Goal: Information Seeking & Learning: Learn about a topic

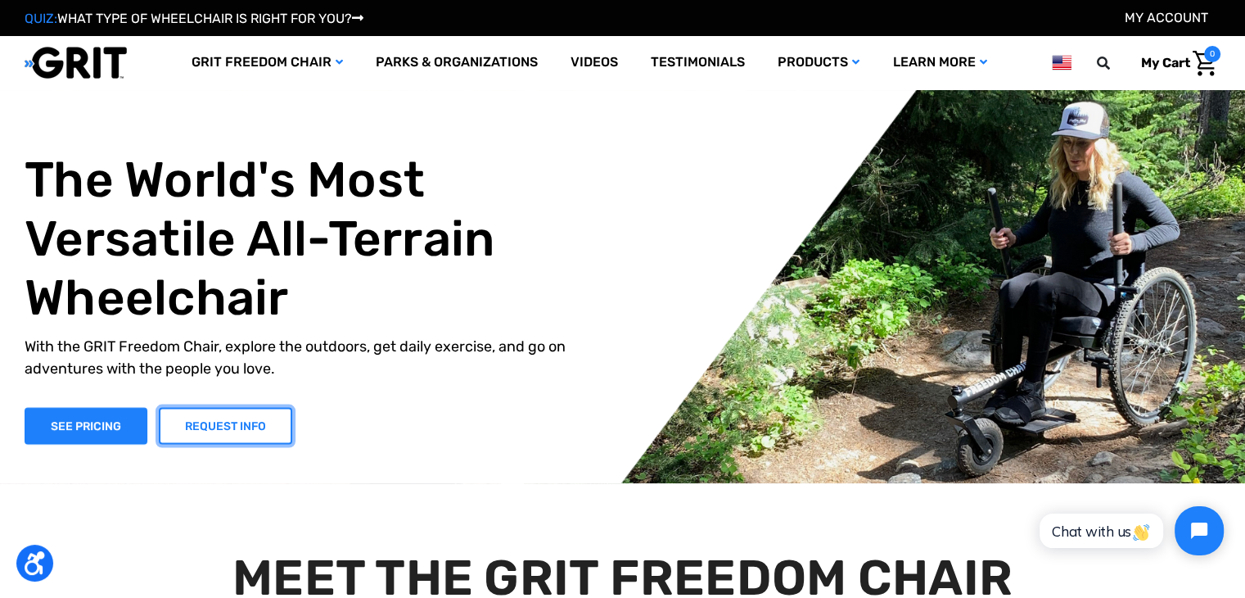
click at [222, 433] on link "REQUEST INFO" at bounding box center [225, 425] width 133 height 37
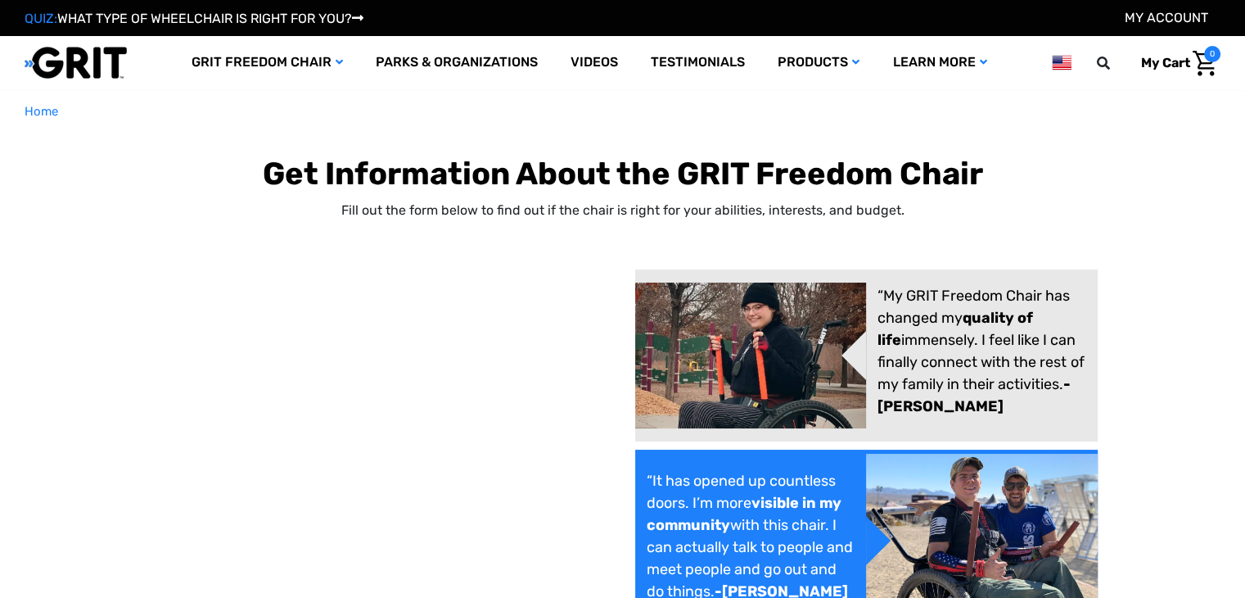
select select "US"
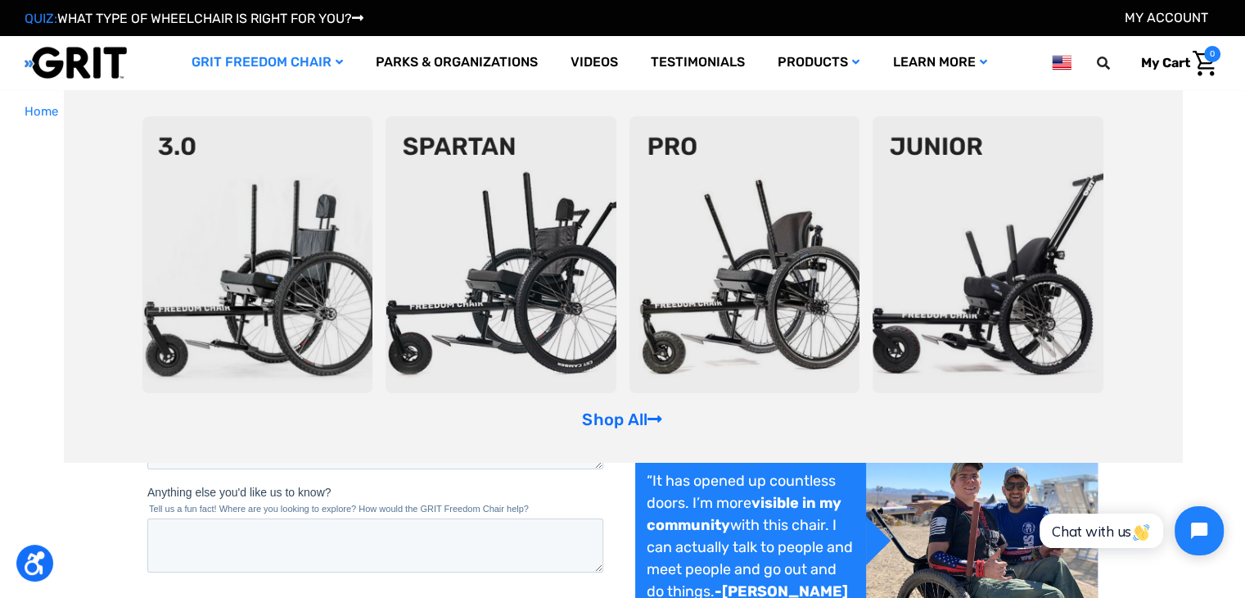
click at [680, 264] on img at bounding box center [745, 254] width 231 height 277
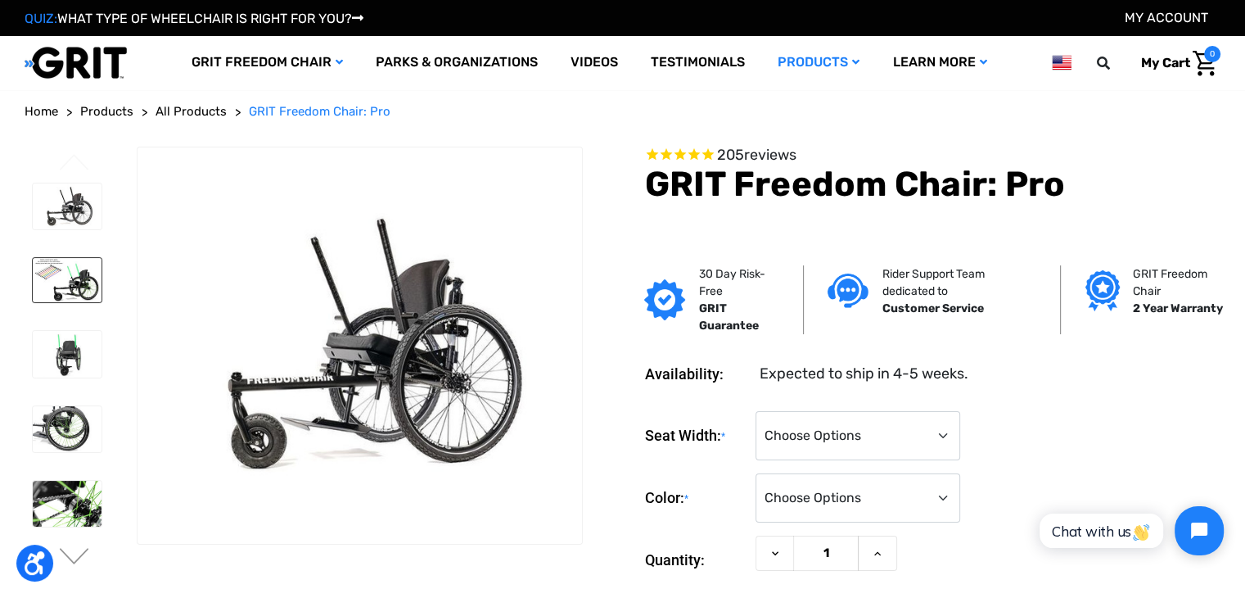
click at [82, 278] on img at bounding box center [67, 280] width 69 height 44
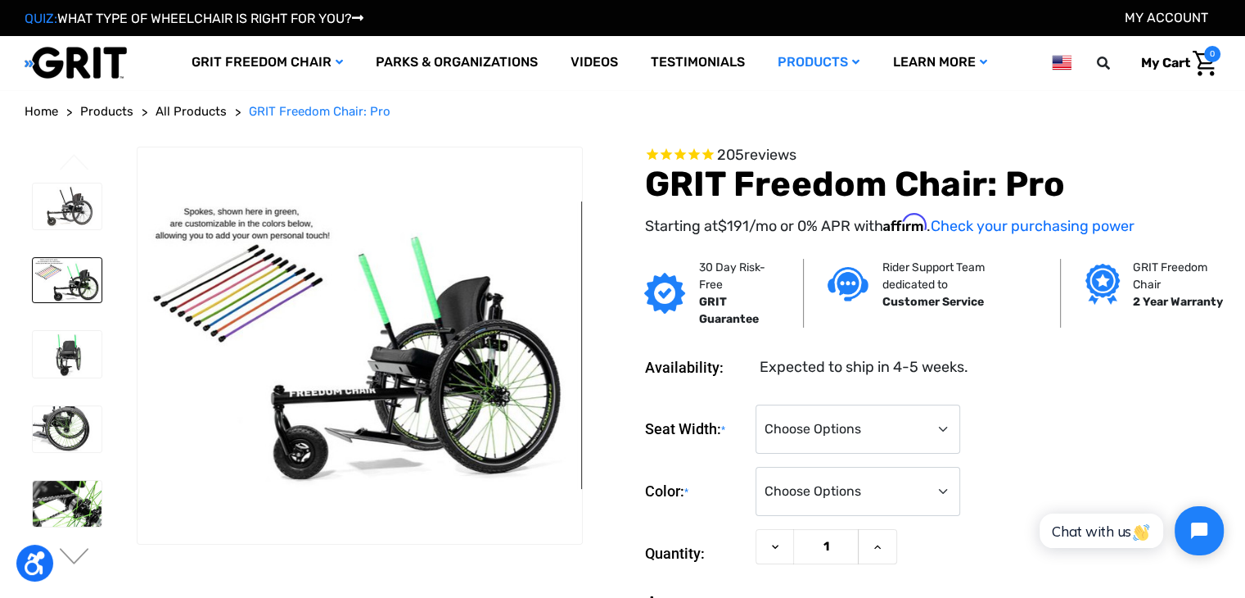
click at [79, 323] on li at bounding box center [67, 354] width 84 height 62
click at [80, 342] on img at bounding box center [67, 354] width 69 height 46
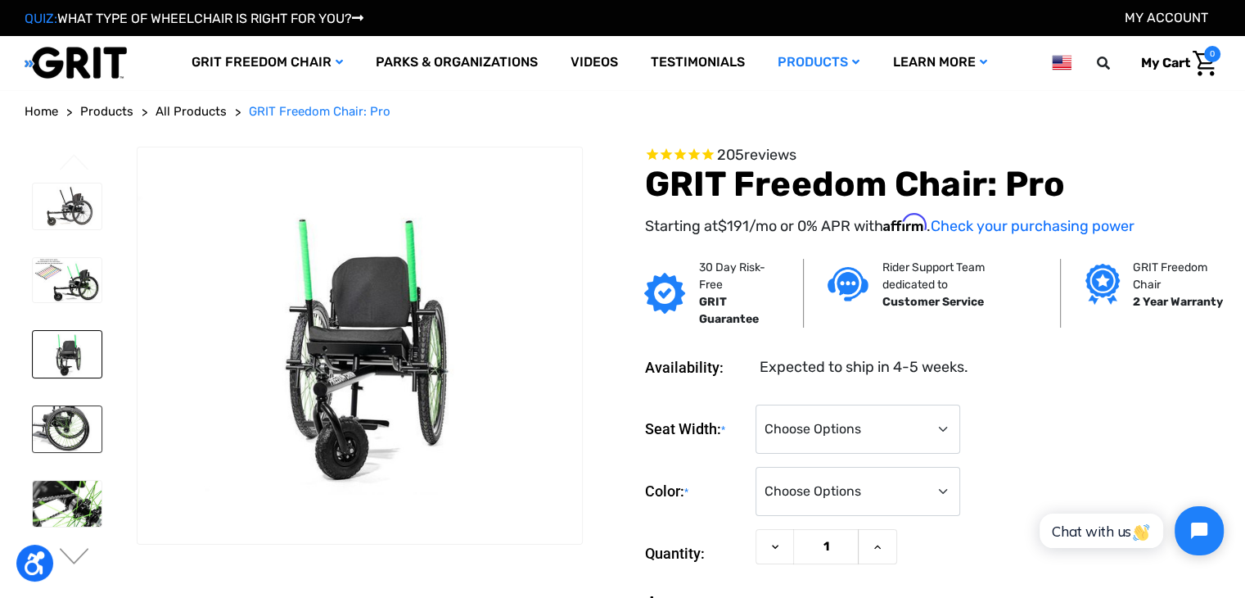
click at [78, 409] on img at bounding box center [67, 429] width 69 height 46
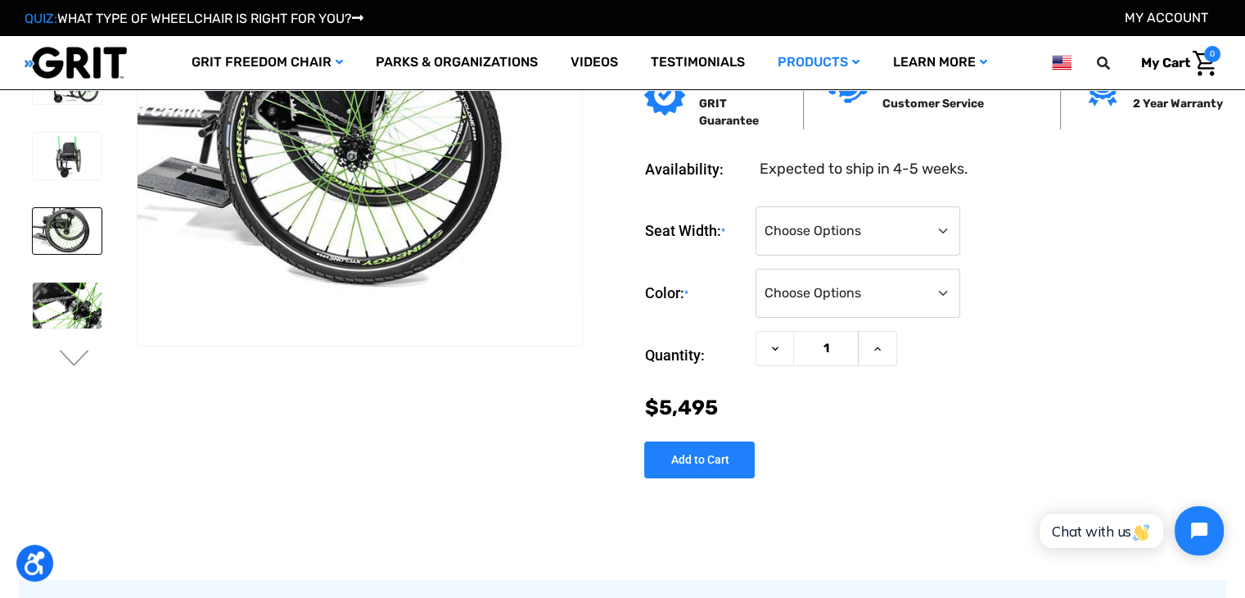
scroll to position [110, 0]
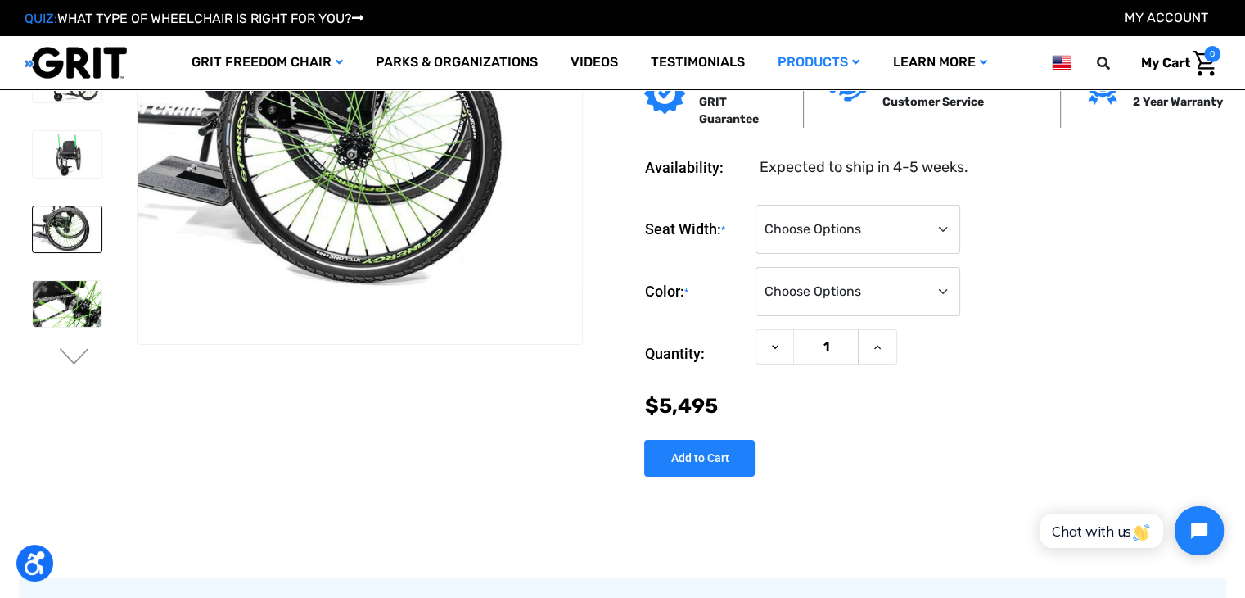
click at [75, 368] on ul "Previous" at bounding box center [80, 161] width 111 height 428
click at [76, 318] on img at bounding box center [67, 304] width 69 height 46
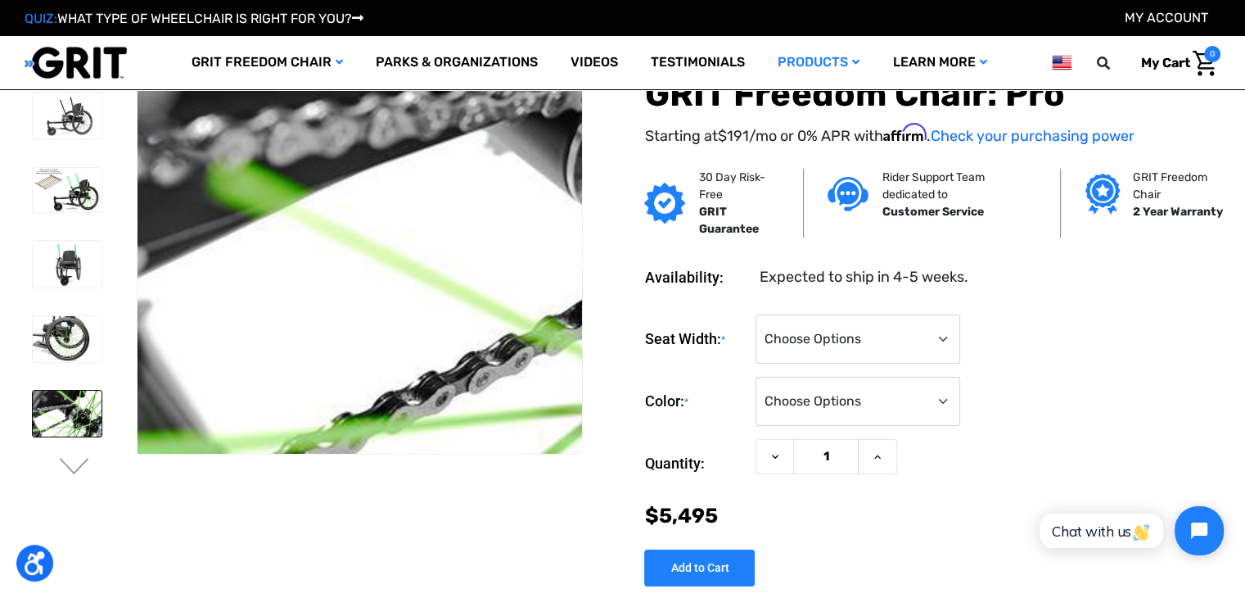
scroll to position [142, 0]
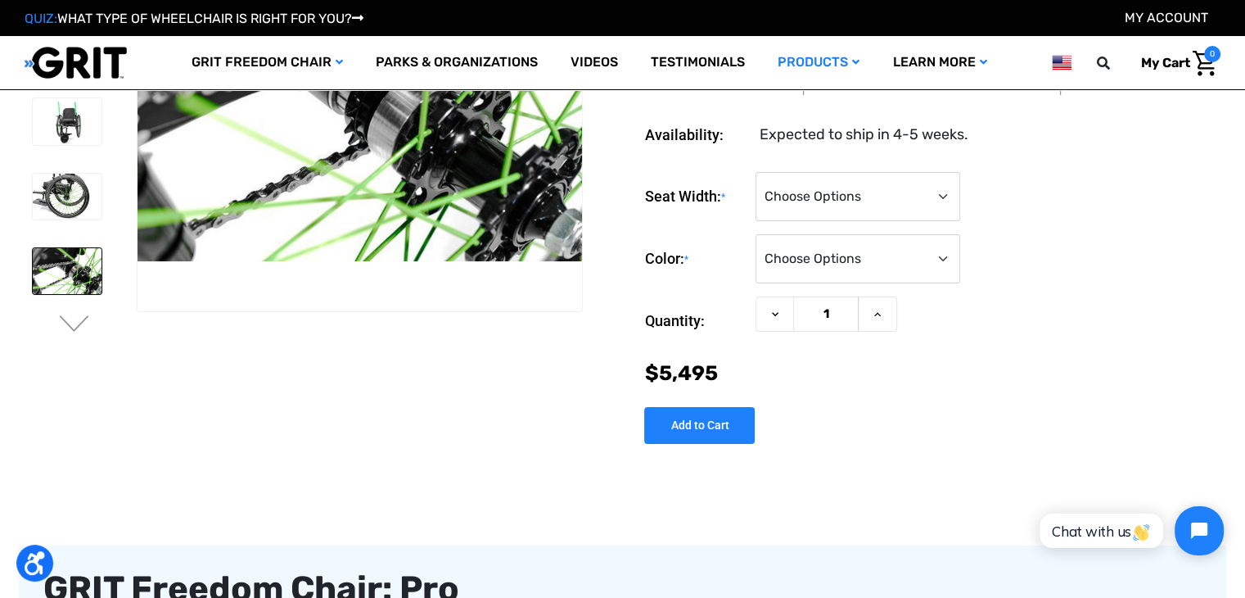
click at [69, 314] on ul "Previous" at bounding box center [80, 128] width 111 height 428
click at [69, 317] on button "Next" at bounding box center [74, 325] width 34 height 20
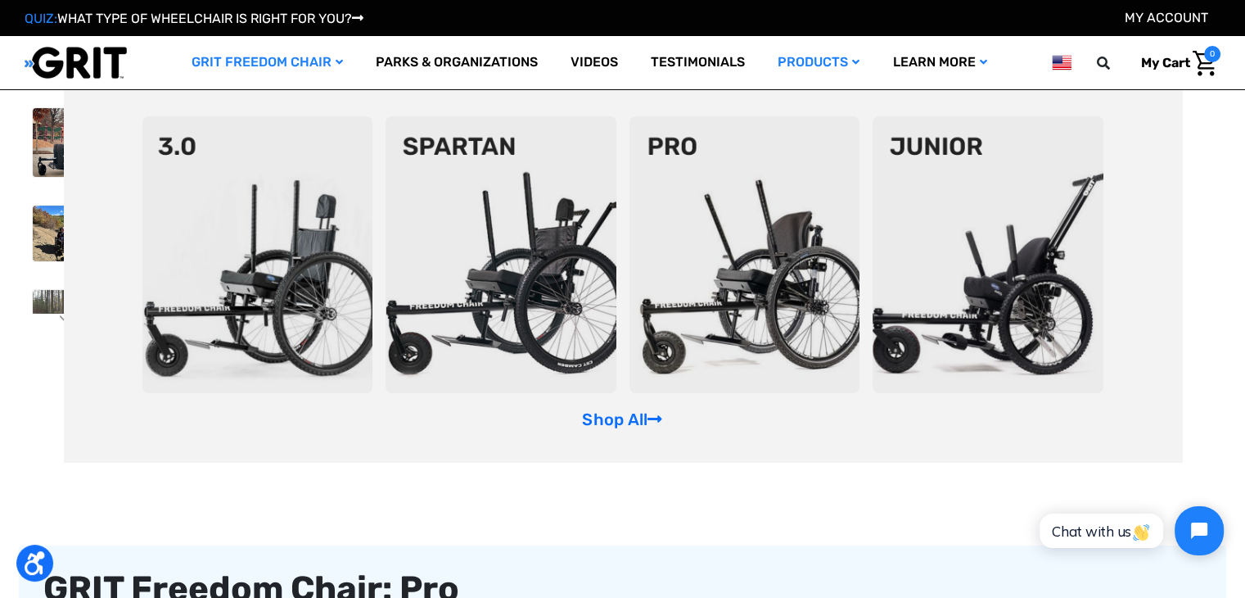
click at [256, 243] on img at bounding box center [257, 254] width 231 height 277
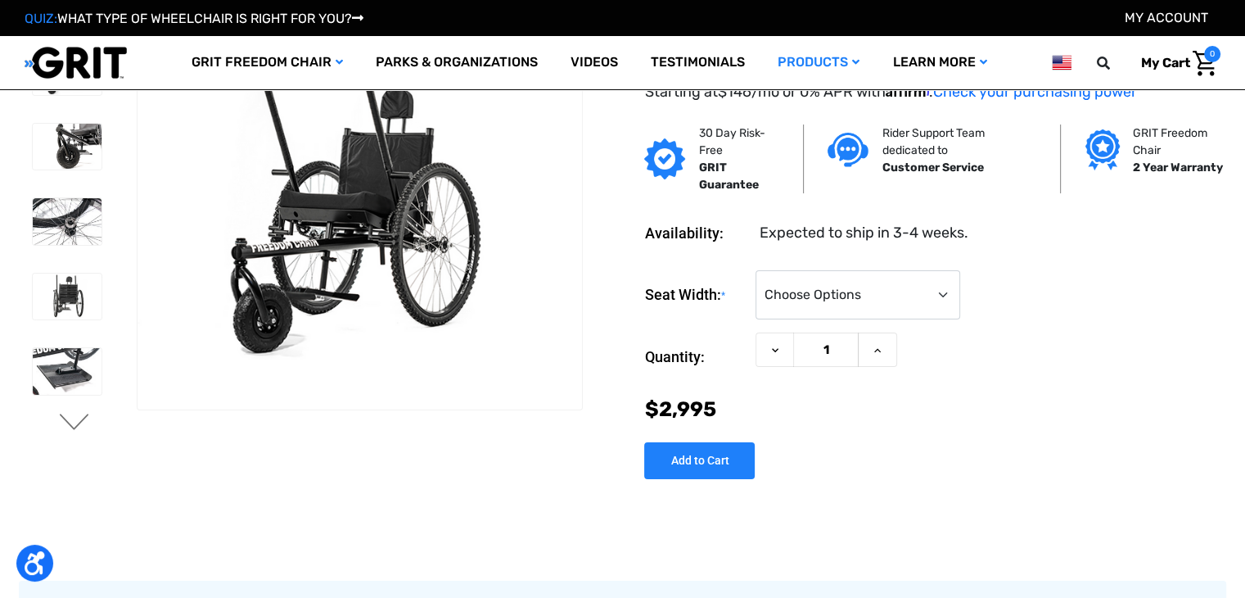
click at [65, 425] on button "Next" at bounding box center [74, 423] width 34 height 20
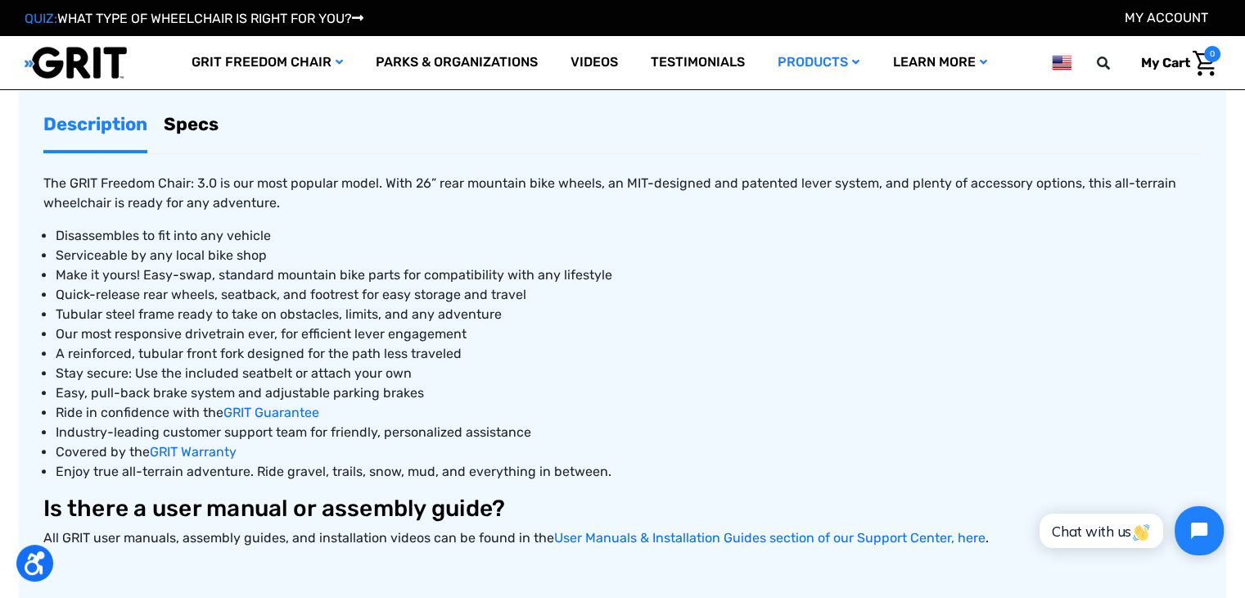
scroll to position [604, 0]
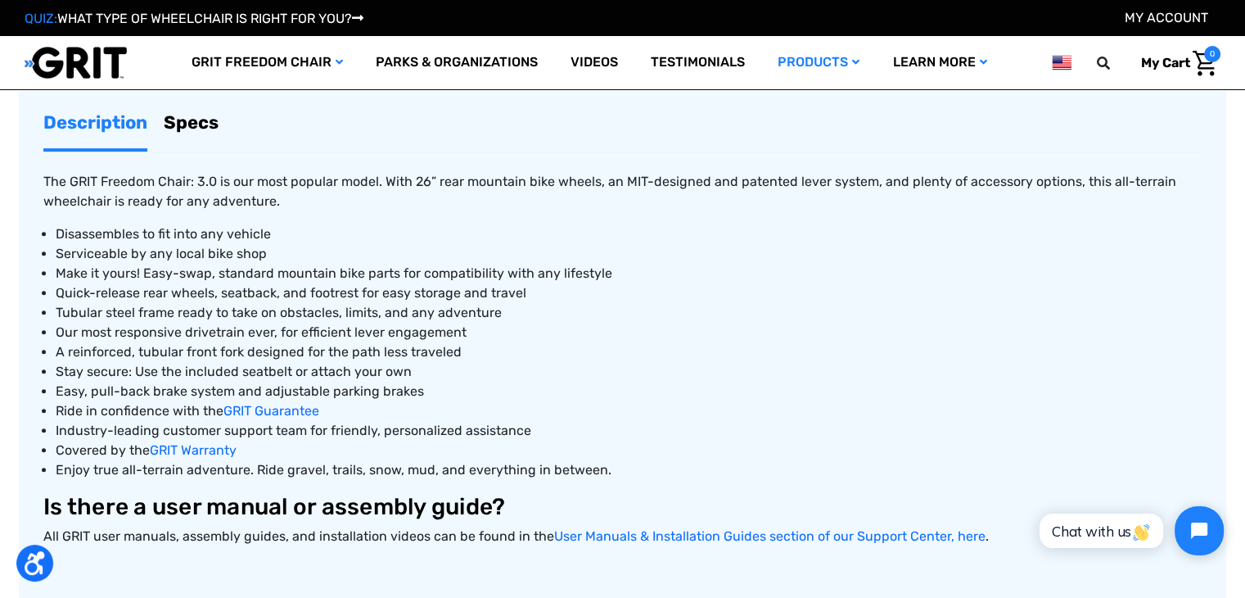
click at [193, 125] on link "Specs" at bounding box center [191, 123] width 55 height 52
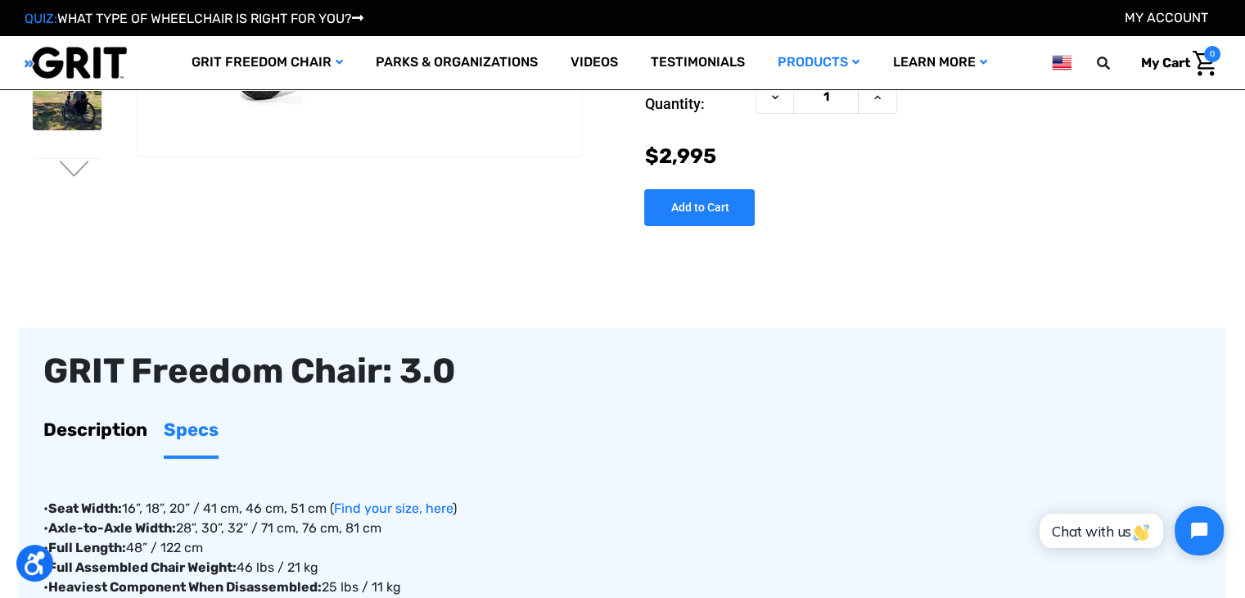
scroll to position [296, 0]
click at [599, 256] on div "You are currently on slide 2 of 3 Previous Next 300" at bounding box center [623, 505] width 1208 height 1517
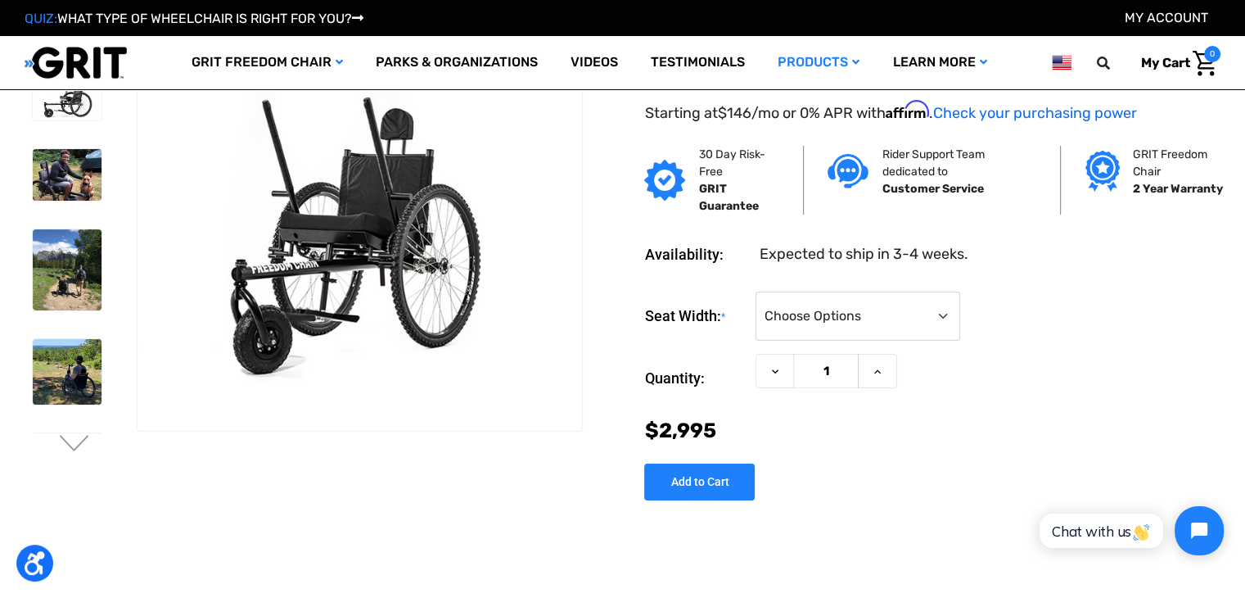
scroll to position [23, 0]
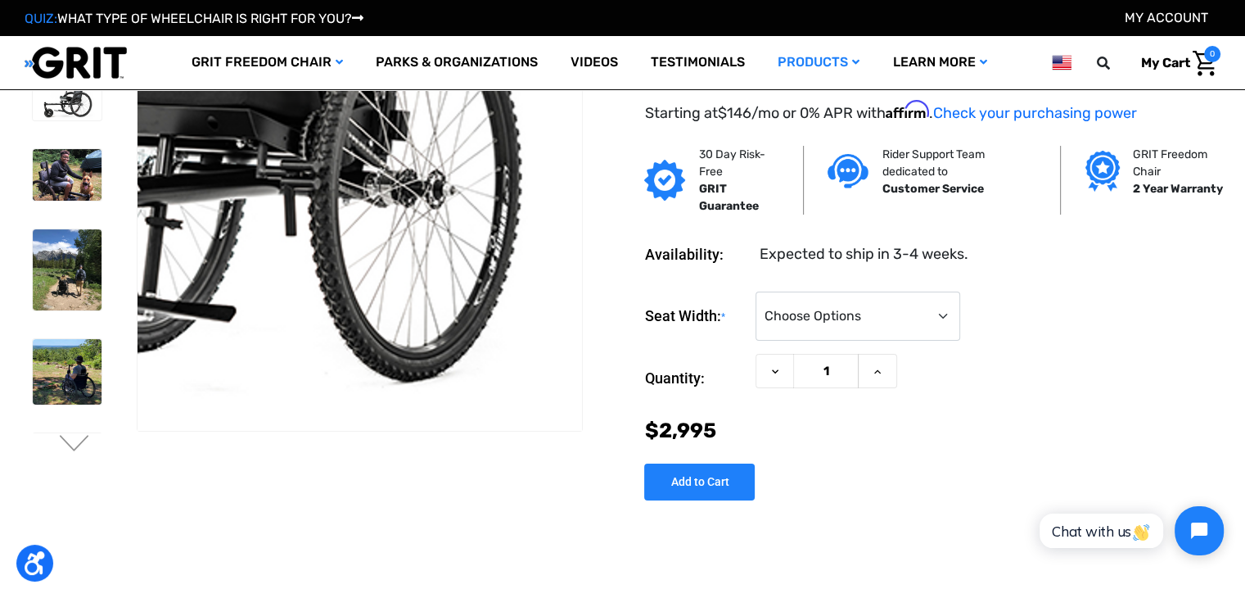
click at [449, 391] on img at bounding box center [237, 109] width 1048 height 698
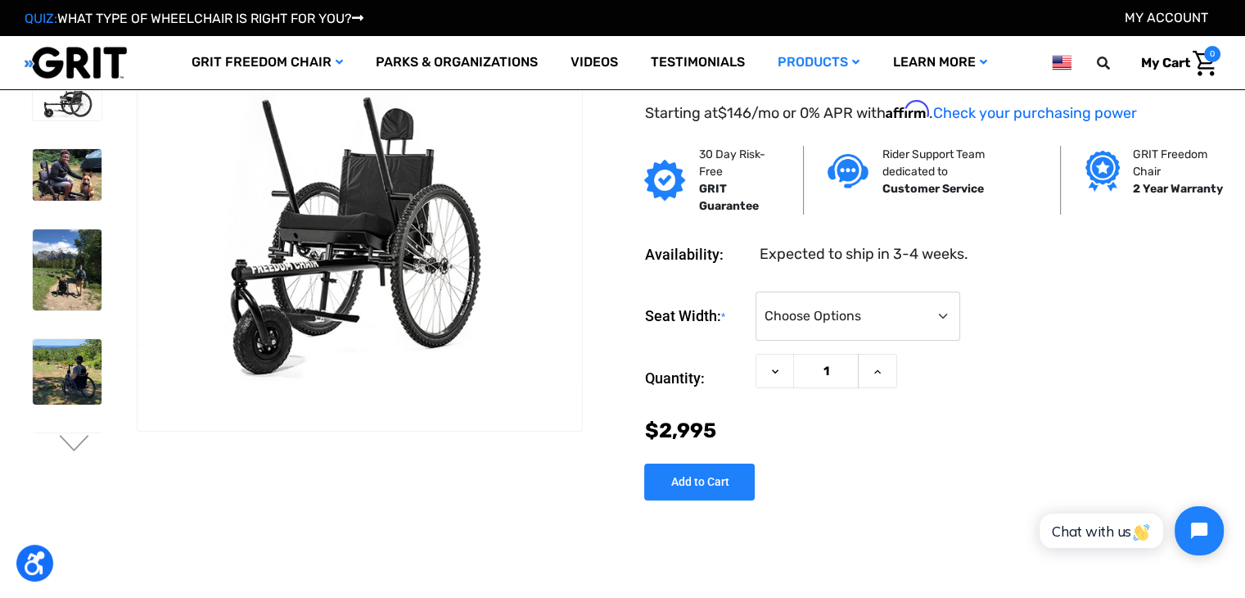
click at [73, 456] on ul "Previous" at bounding box center [80, 248] width 111 height 428
click at [72, 453] on button "Next" at bounding box center [74, 445] width 34 height 20
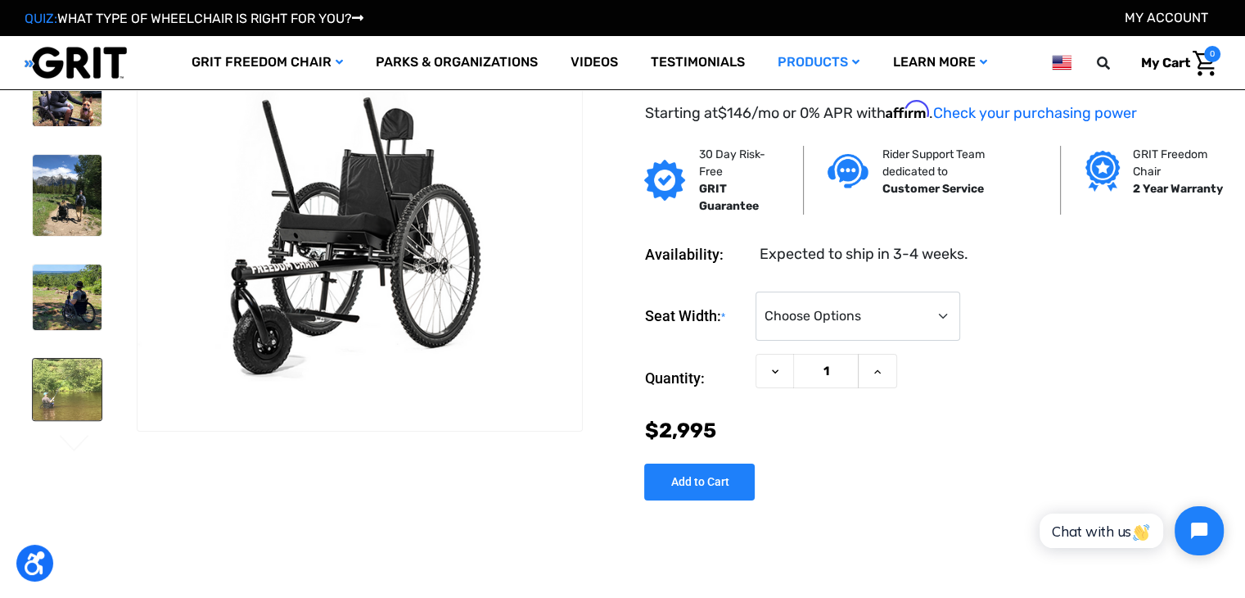
click at [62, 385] on img at bounding box center [67, 389] width 69 height 61
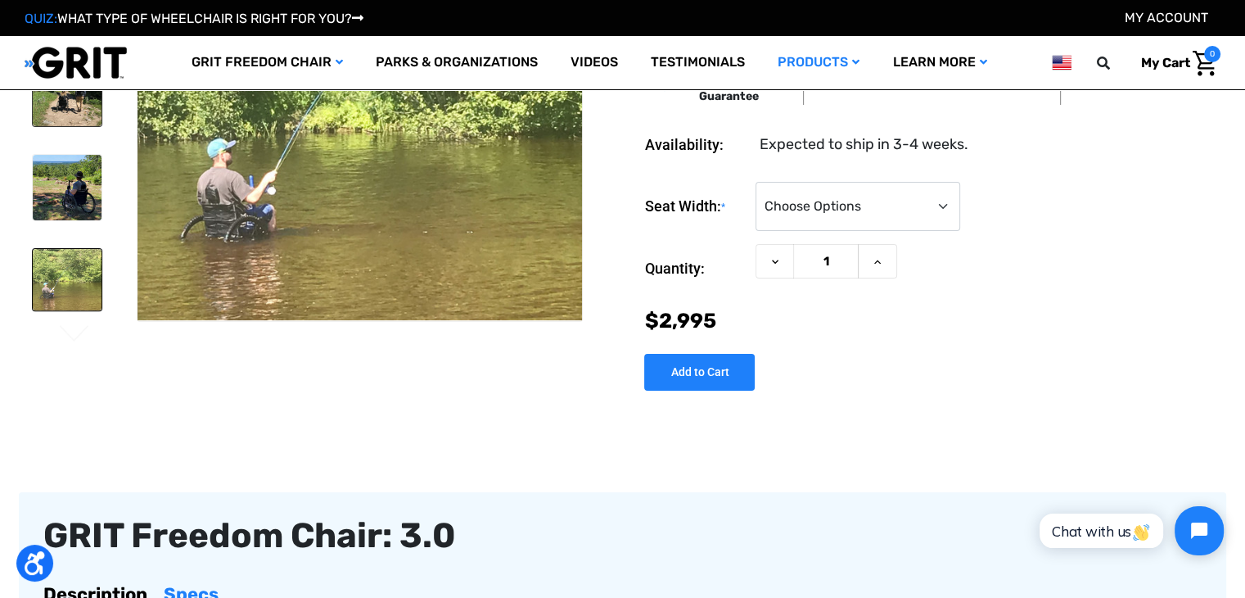
scroll to position [0, 0]
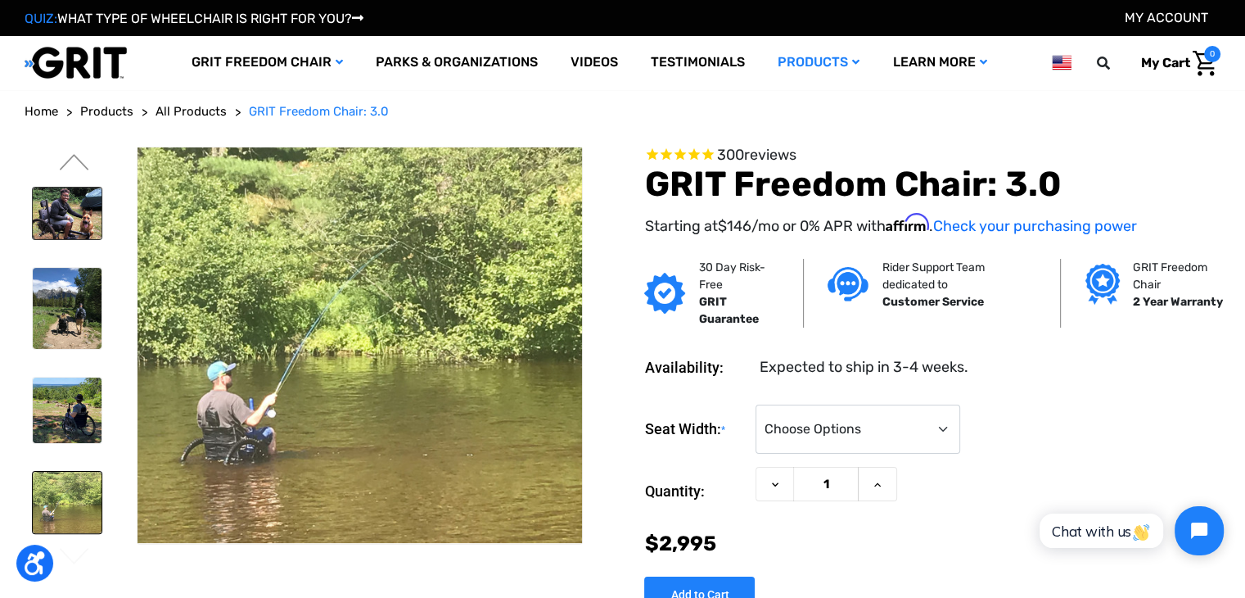
click at [82, 215] on img at bounding box center [67, 213] width 69 height 52
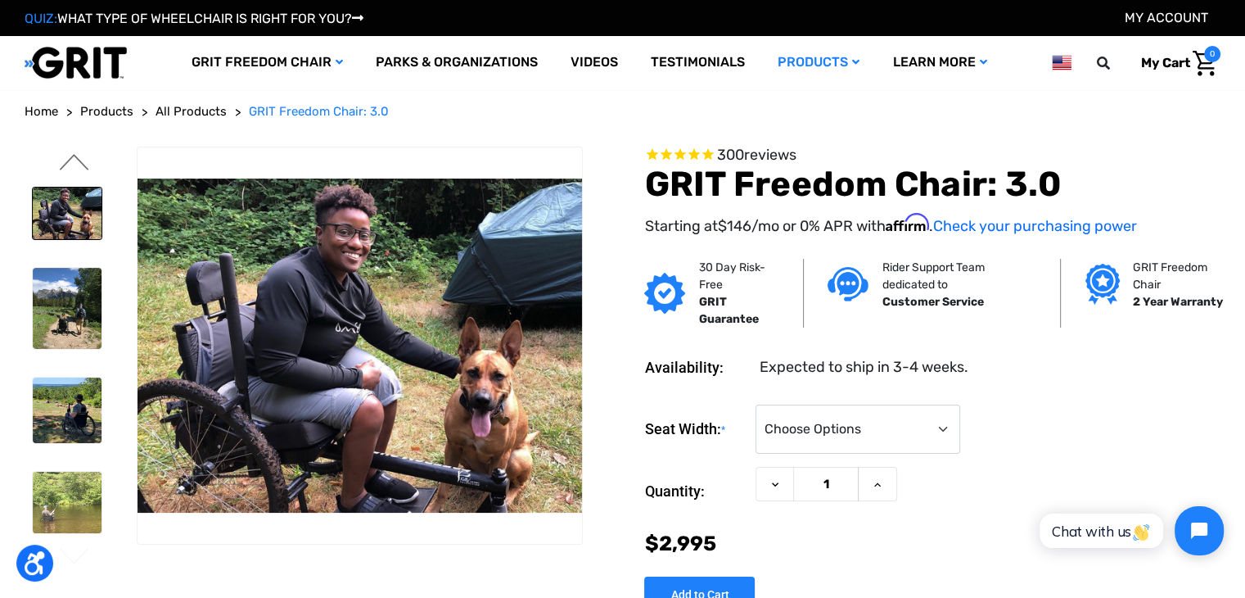
click at [65, 159] on button "Previous" at bounding box center [74, 164] width 34 height 20
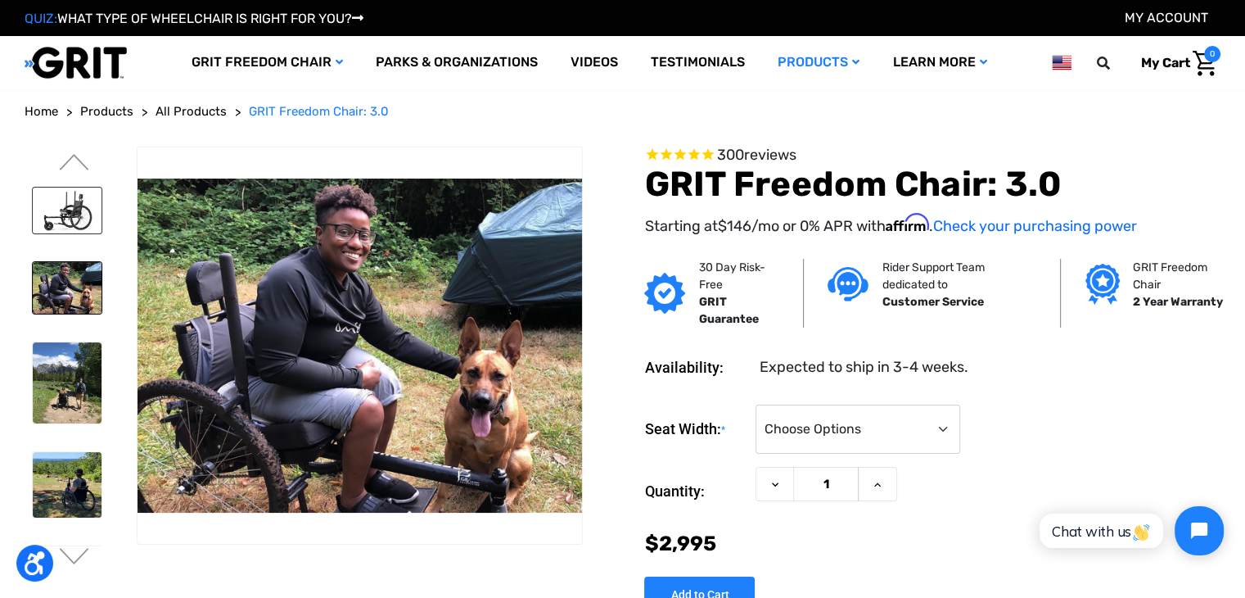
click at [69, 212] on img at bounding box center [67, 210] width 69 height 46
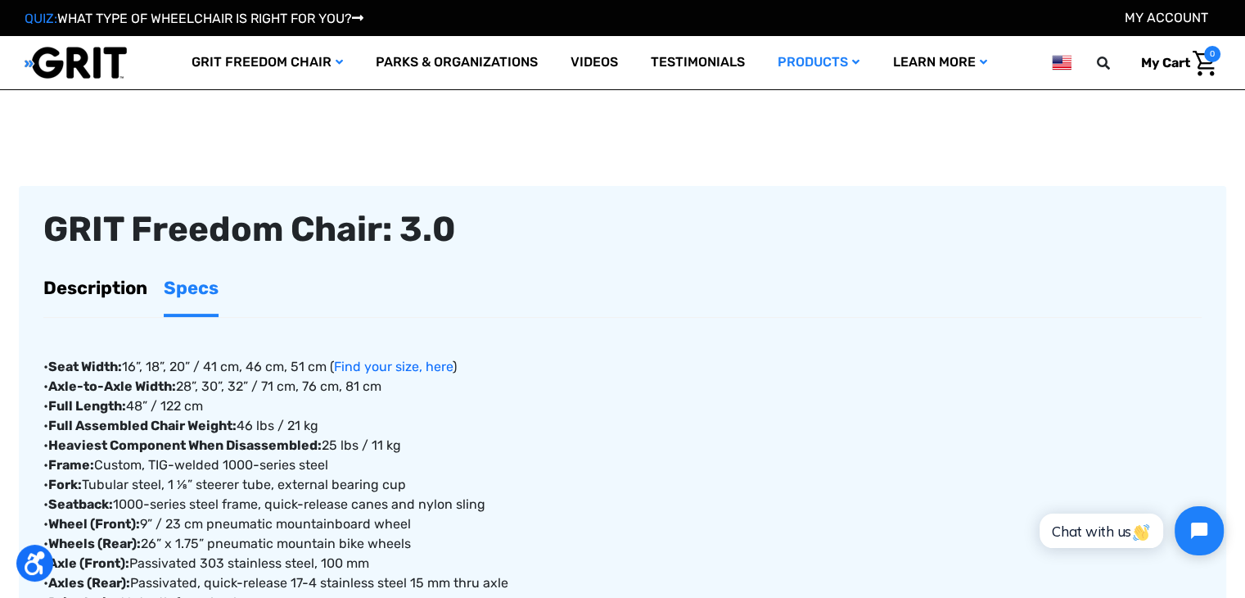
scroll to position [437, 0]
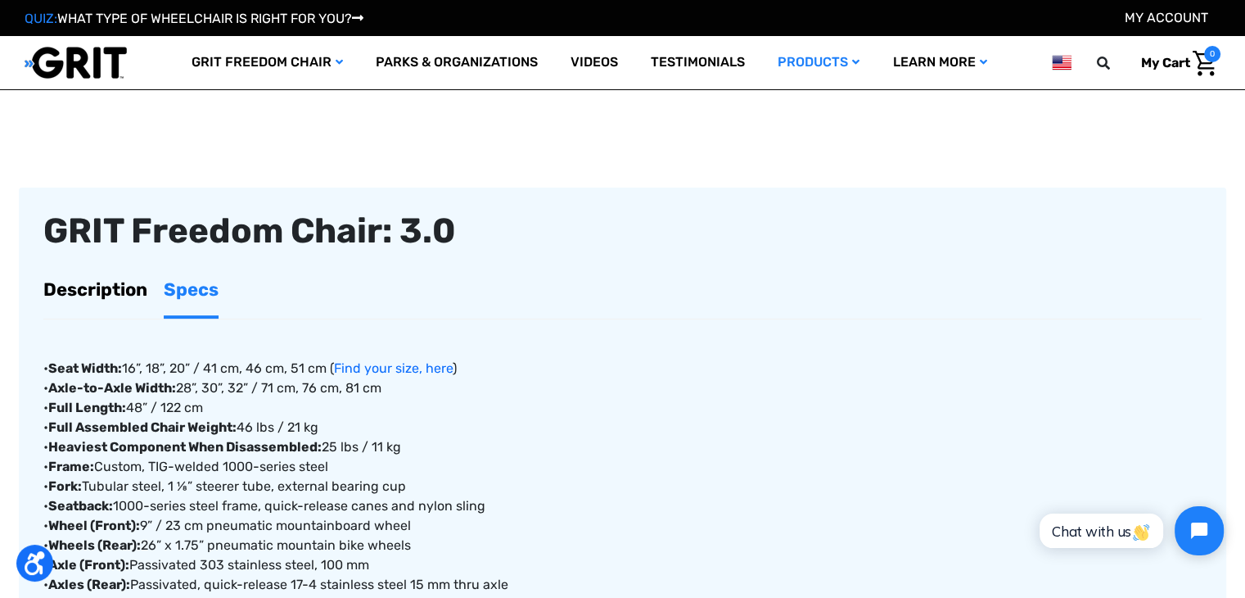
click at [120, 272] on link "Description" at bounding box center [95, 290] width 104 height 52
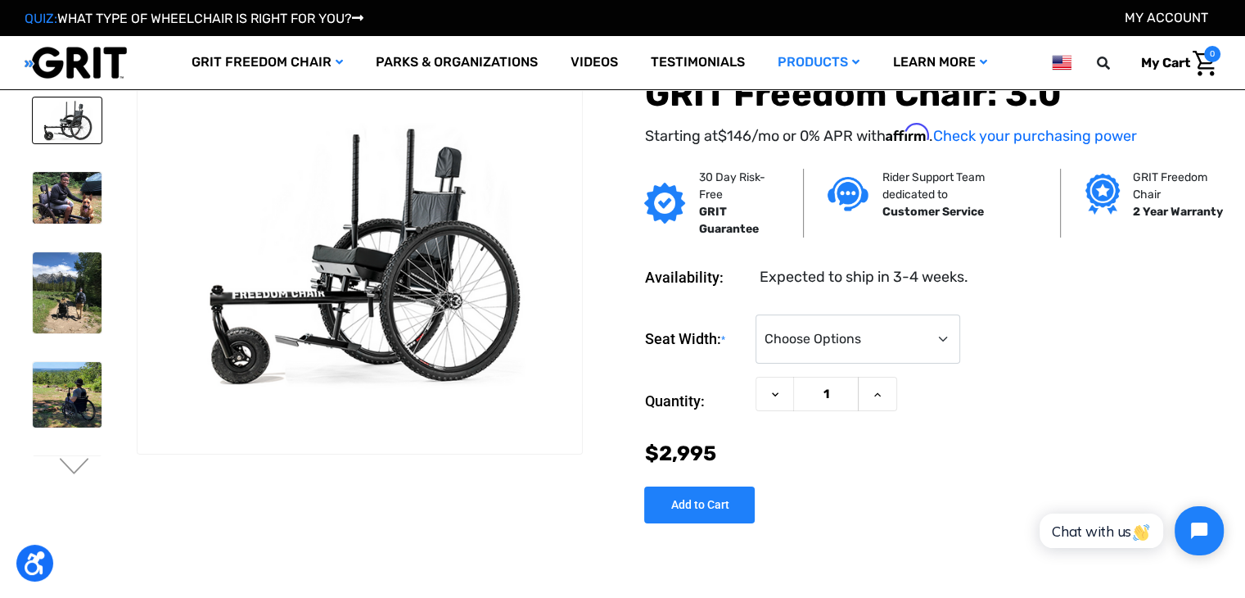
scroll to position [34, 0]
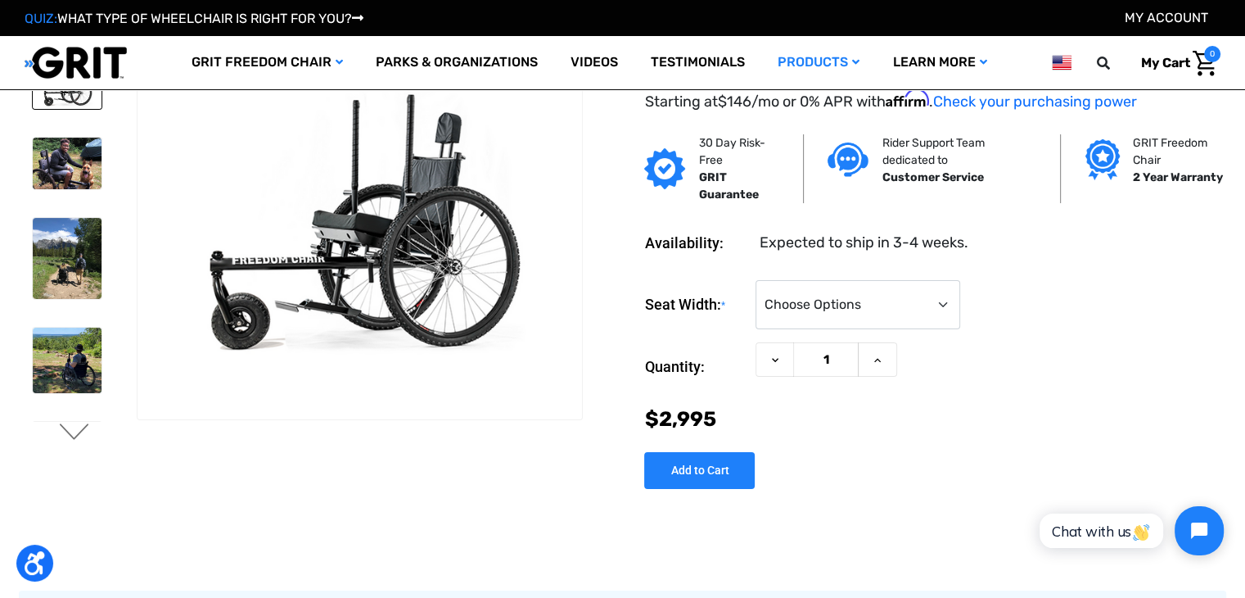
click at [74, 435] on button "Next" at bounding box center [74, 433] width 34 height 20
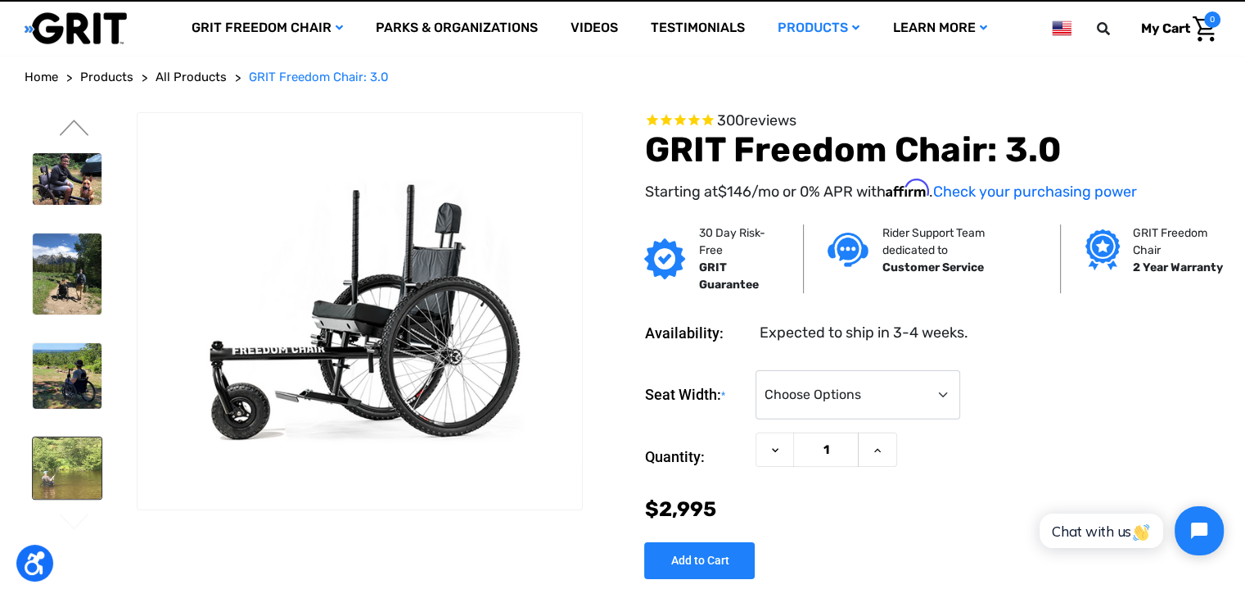
scroll to position [0, 0]
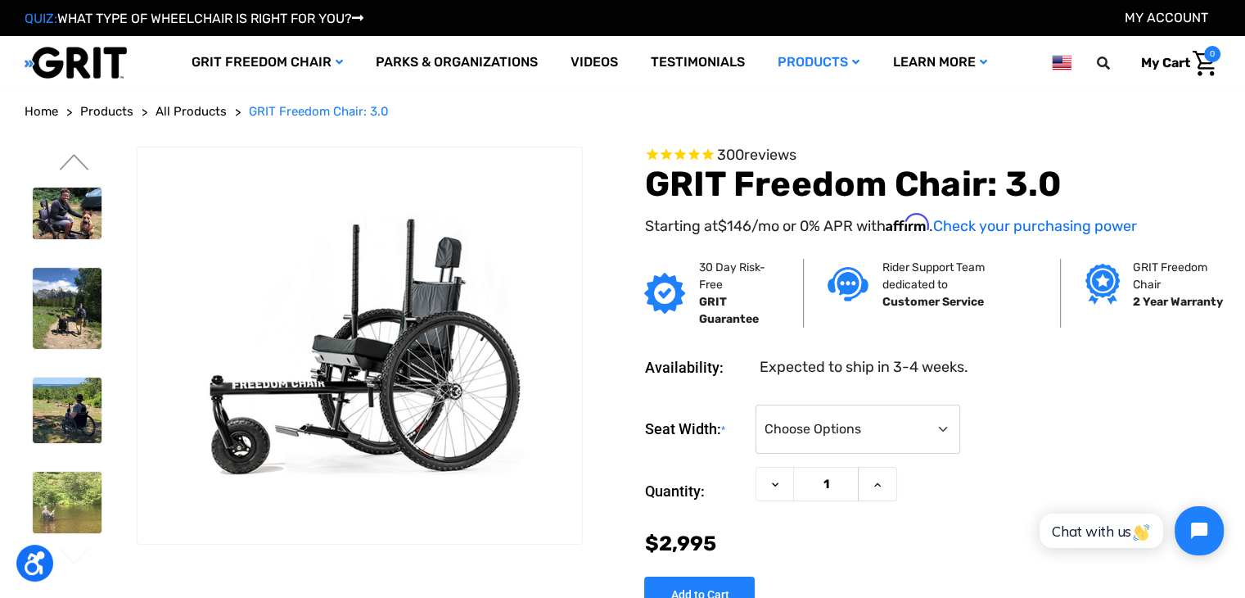
click at [72, 179] on li at bounding box center [67, 213] width 84 height 68
click at [75, 161] on button "Previous" at bounding box center [74, 164] width 34 height 20
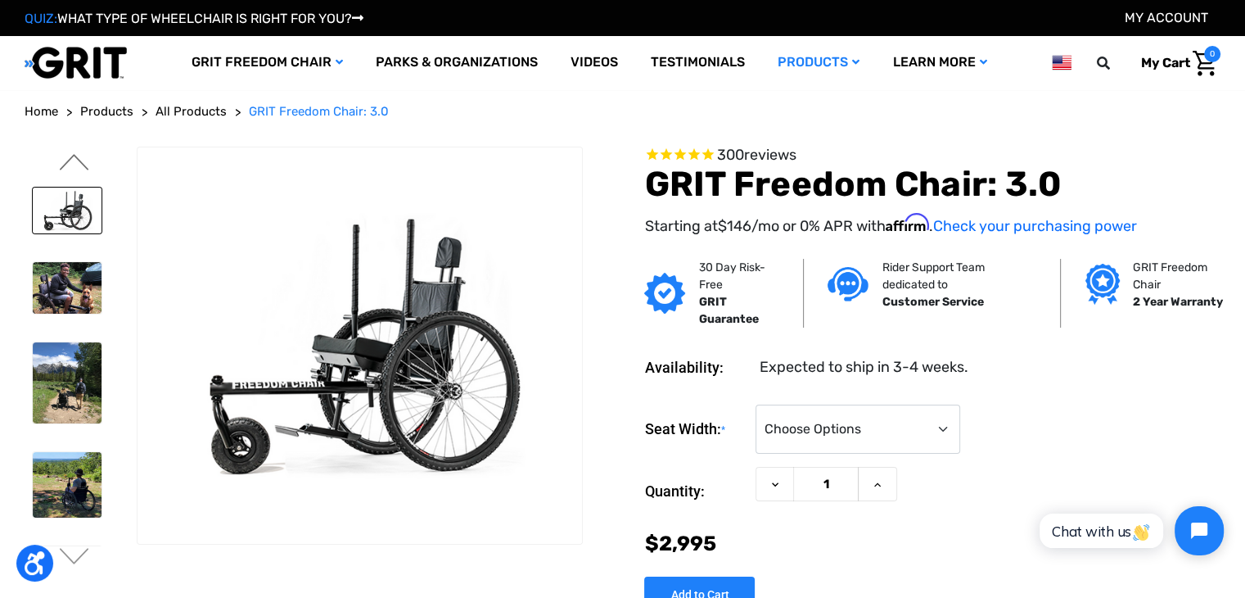
click at [75, 161] on button "Previous" at bounding box center [74, 164] width 34 height 20
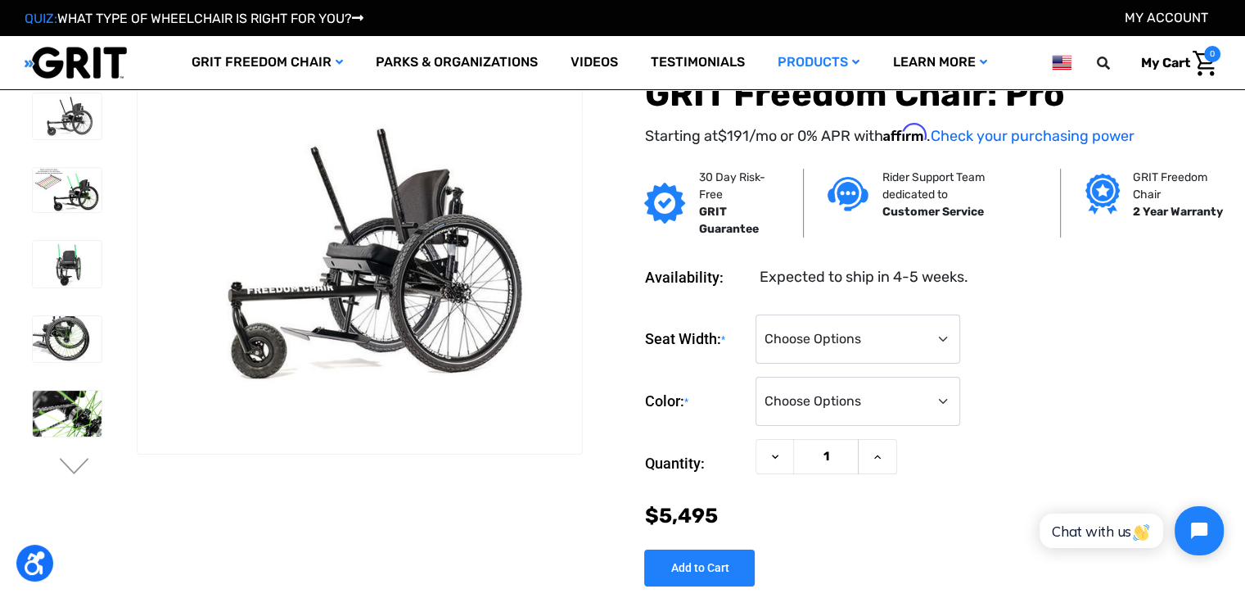
scroll to position [108, 0]
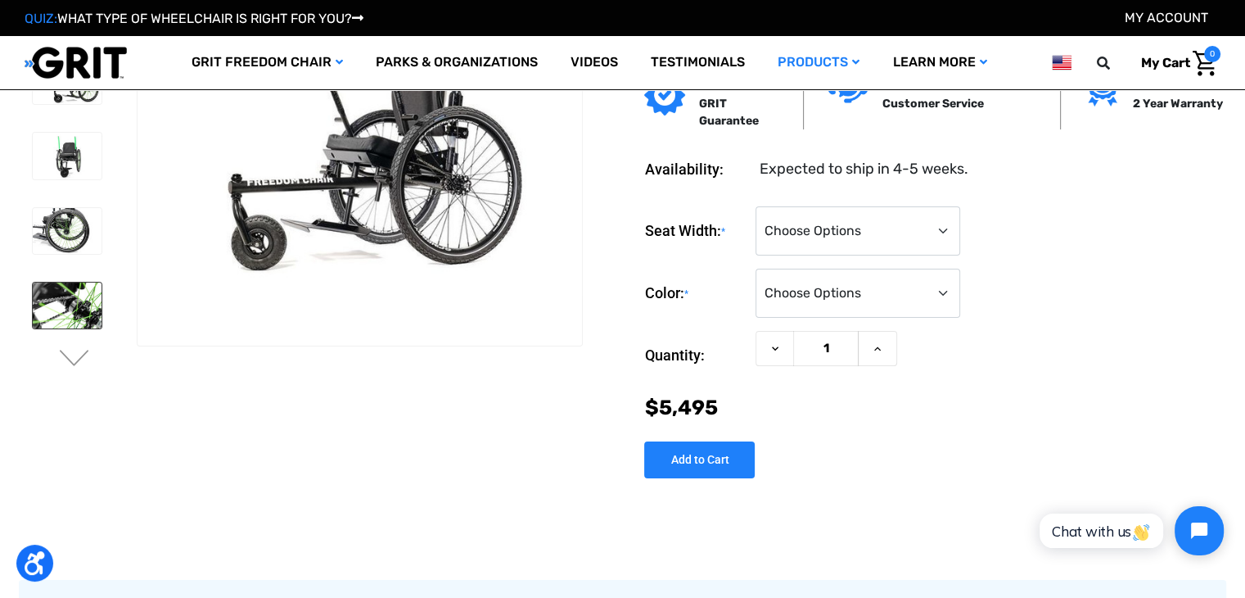
click at [64, 315] on img at bounding box center [67, 305] width 69 height 46
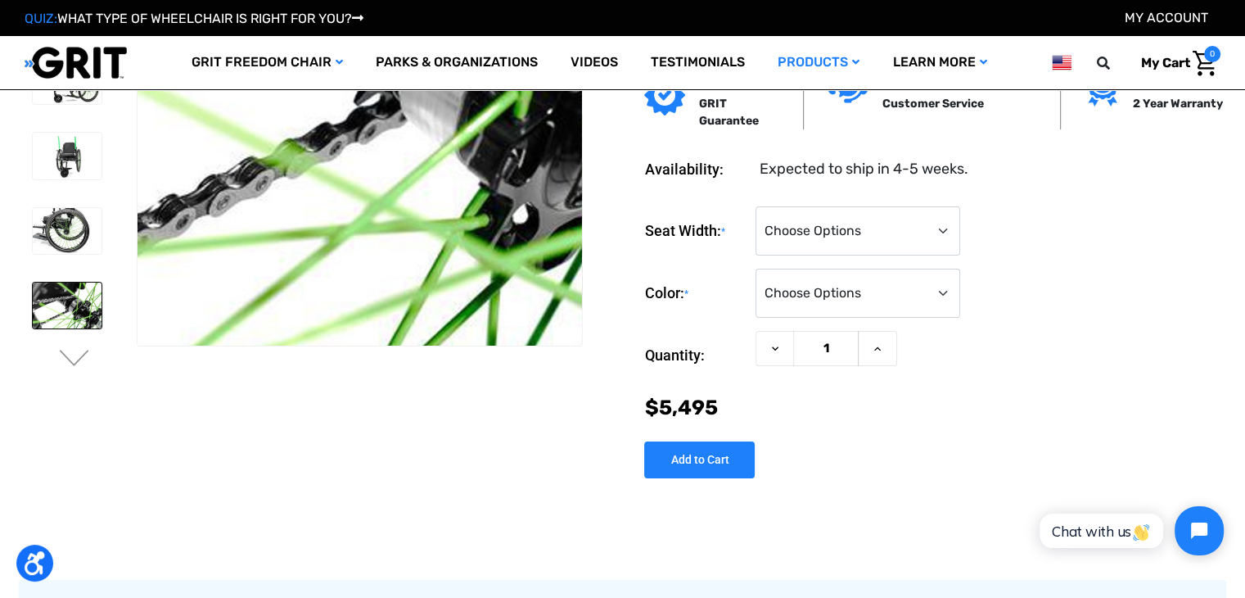
scroll to position [0, 0]
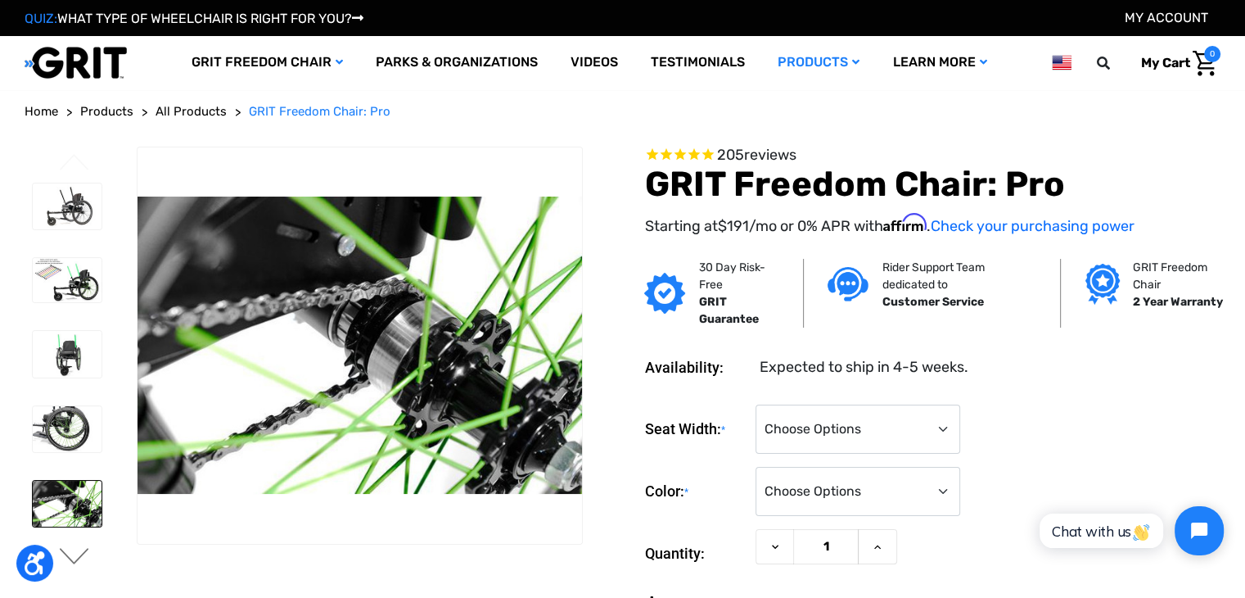
click at [75, 553] on button "Next" at bounding box center [74, 558] width 34 height 20
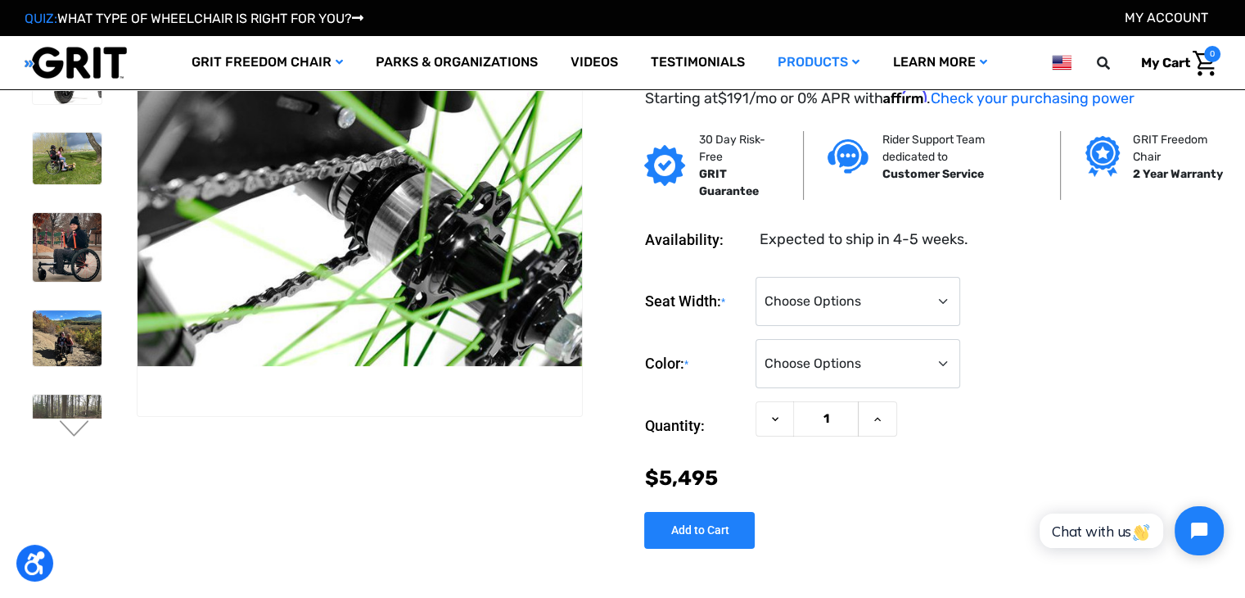
scroll to position [44, 0]
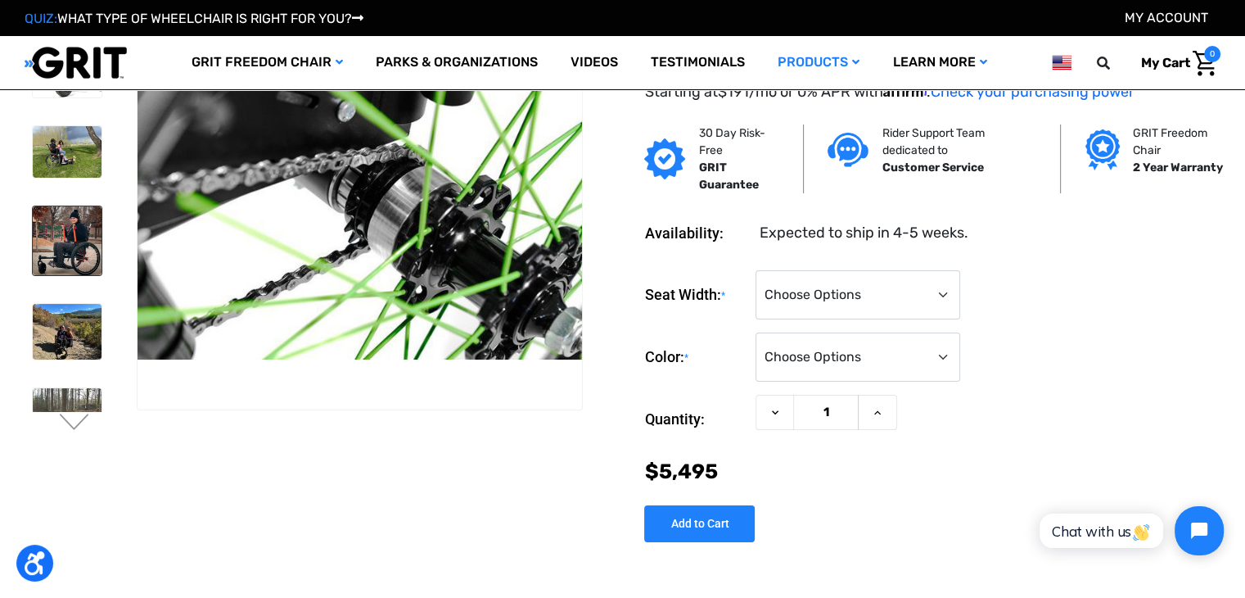
click at [62, 253] on img at bounding box center [67, 240] width 69 height 69
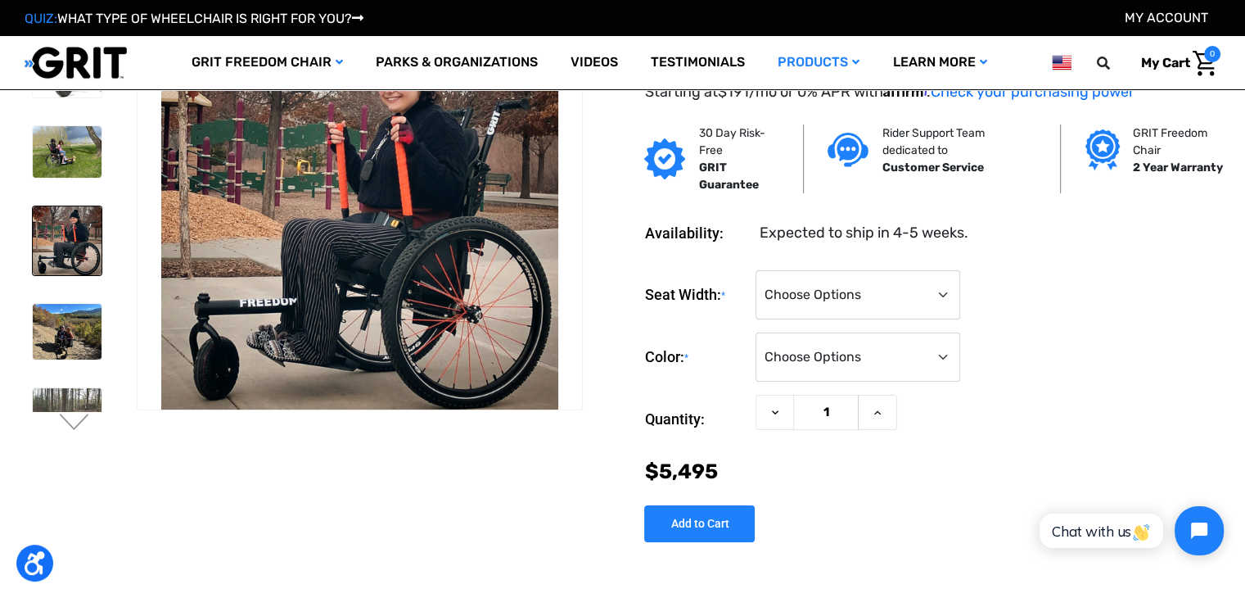
scroll to position [0, 0]
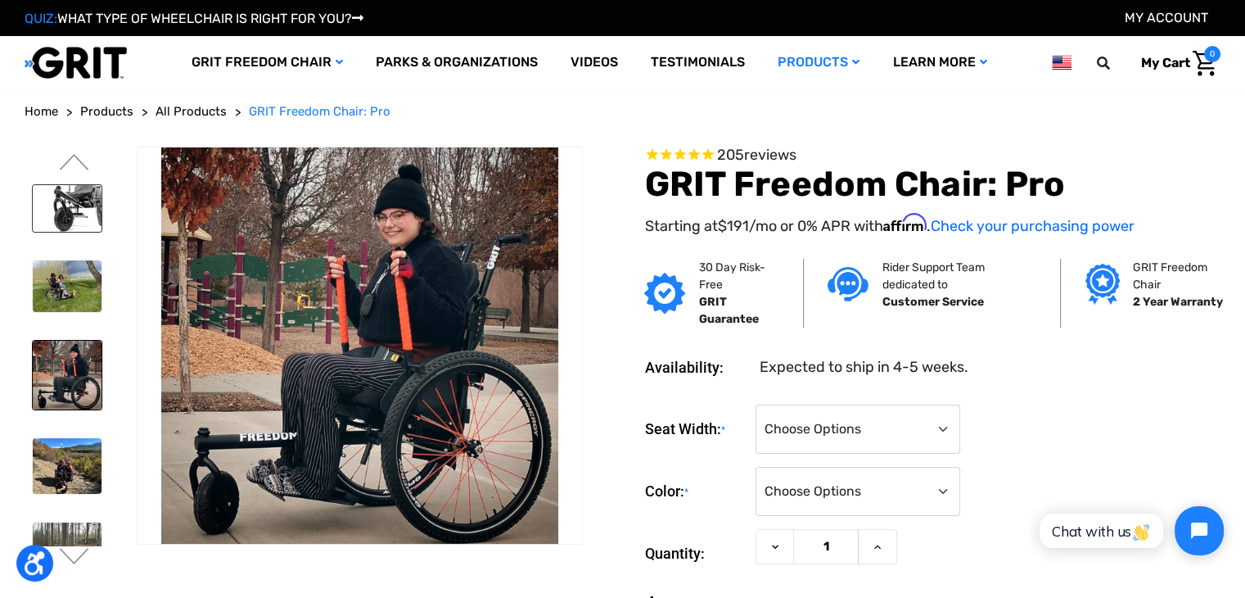
click at [73, 215] on img at bounding box center [67, 208] width 69 height 46
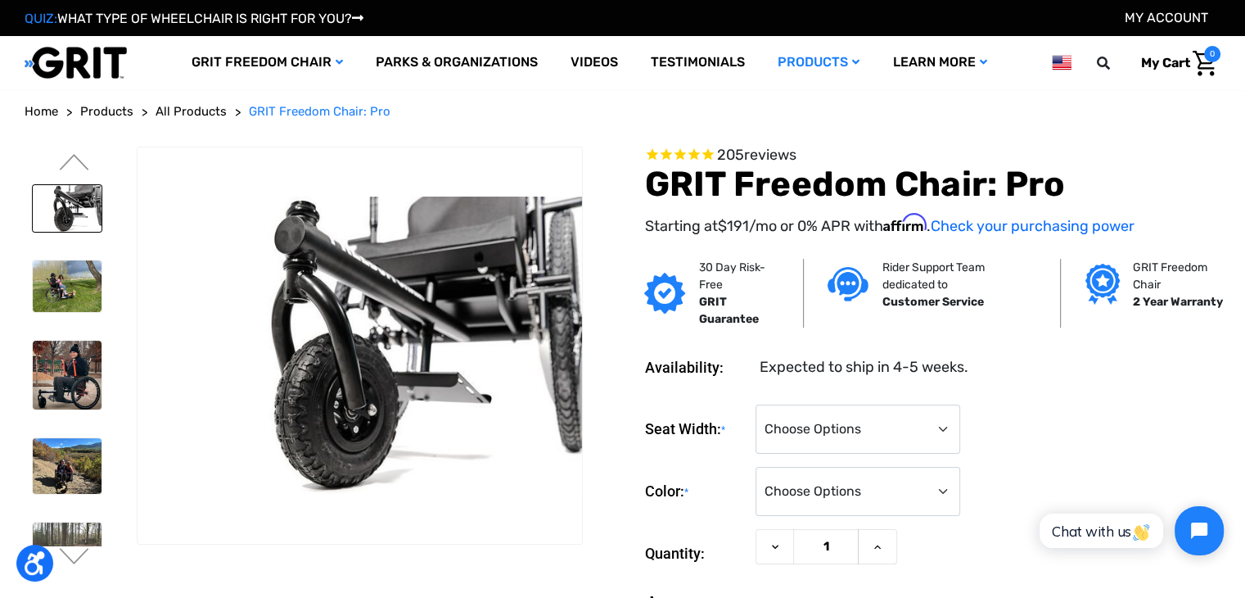
click at [65, 201] on img at bounding box center [67, 208] width 69 height 46
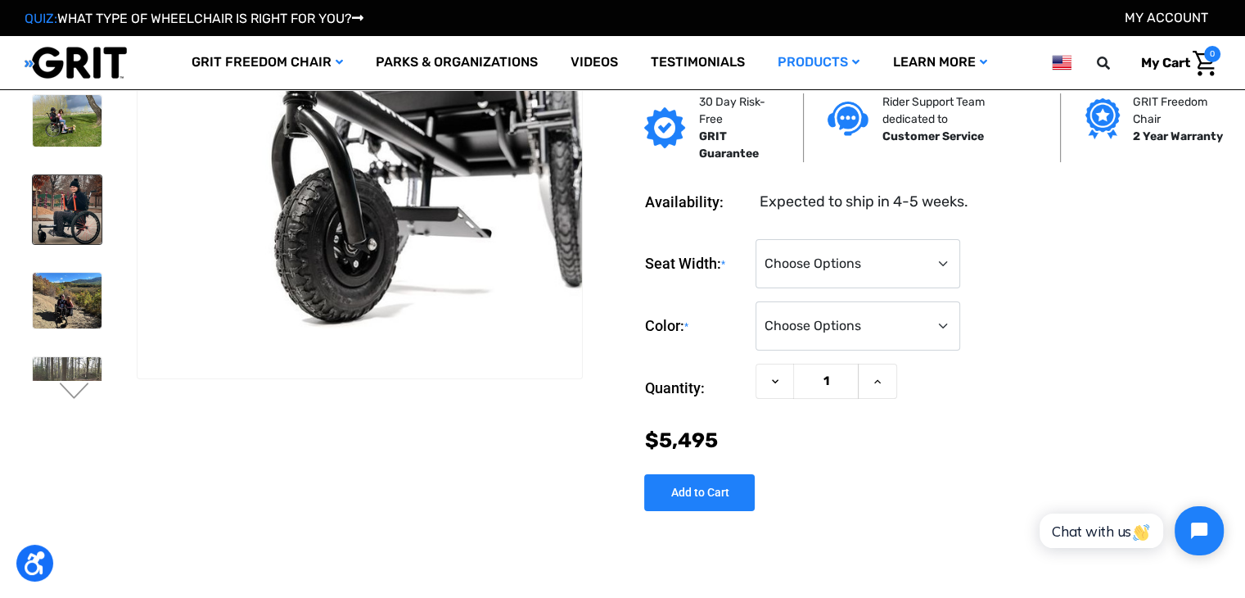
scroll to position [79, 0]
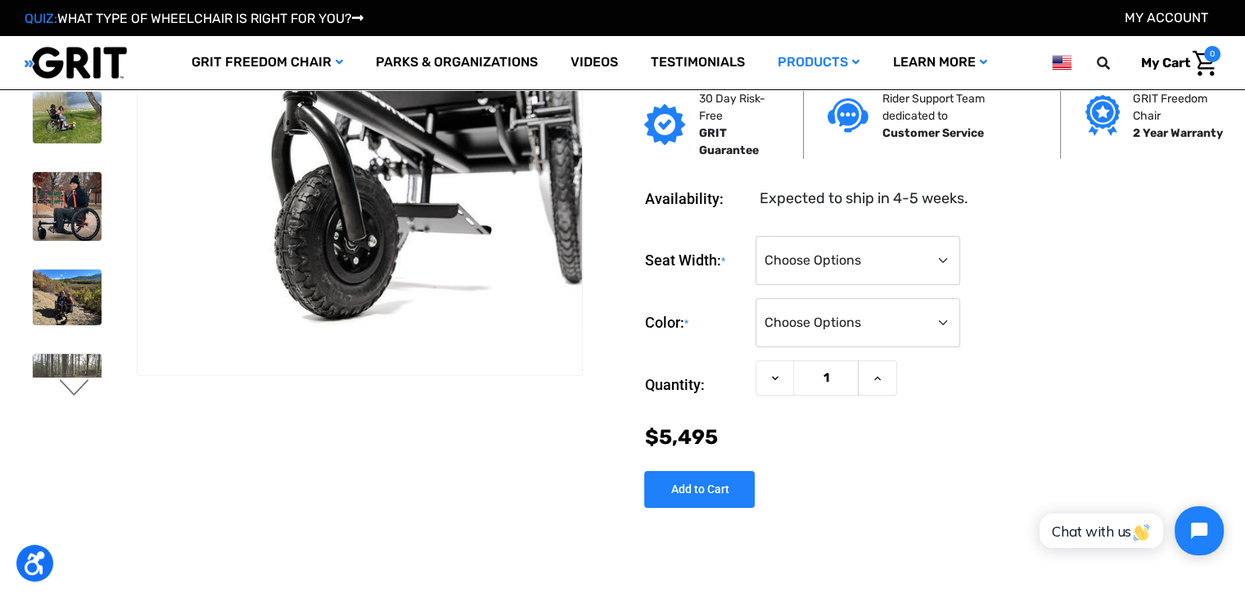
click at [75, 387] on button "Next" at bounding box center [74, 389] width 34 height 20
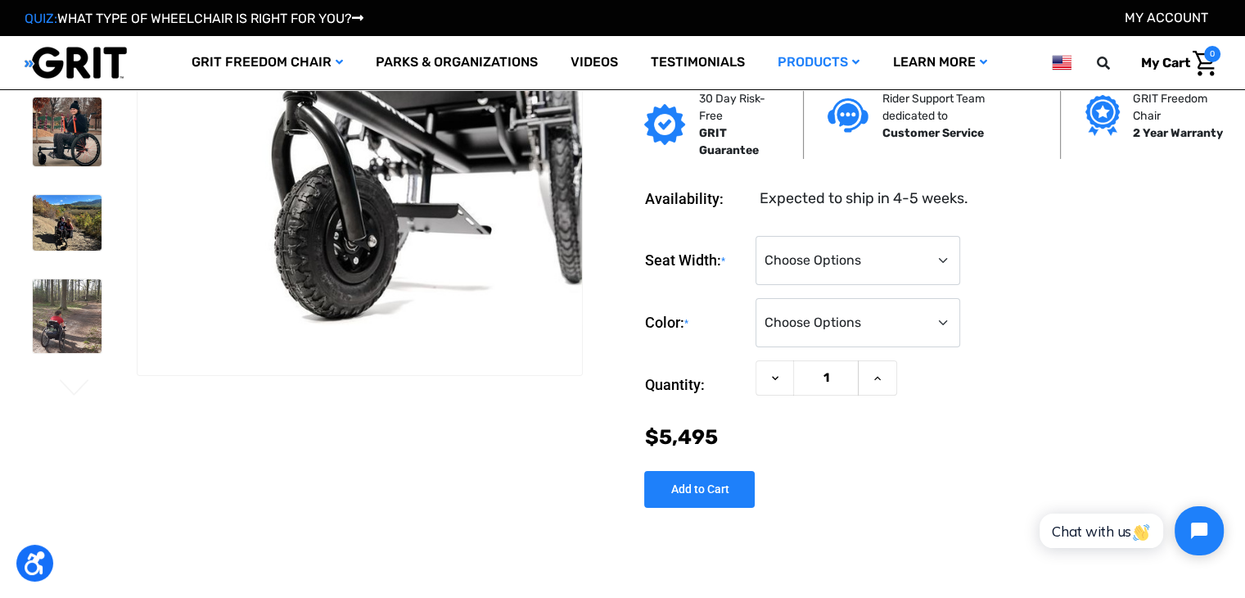
click at [75, 387] on button "Next" at bounding box center [74, 389] width 34 height 20
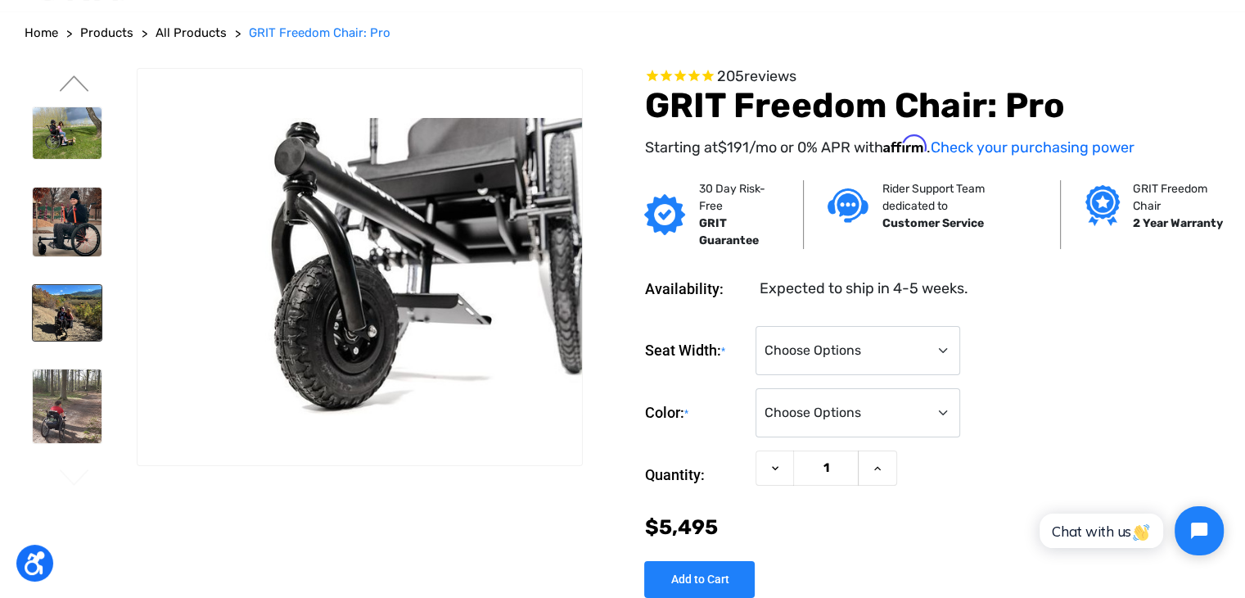
scroll to position [0, 0]
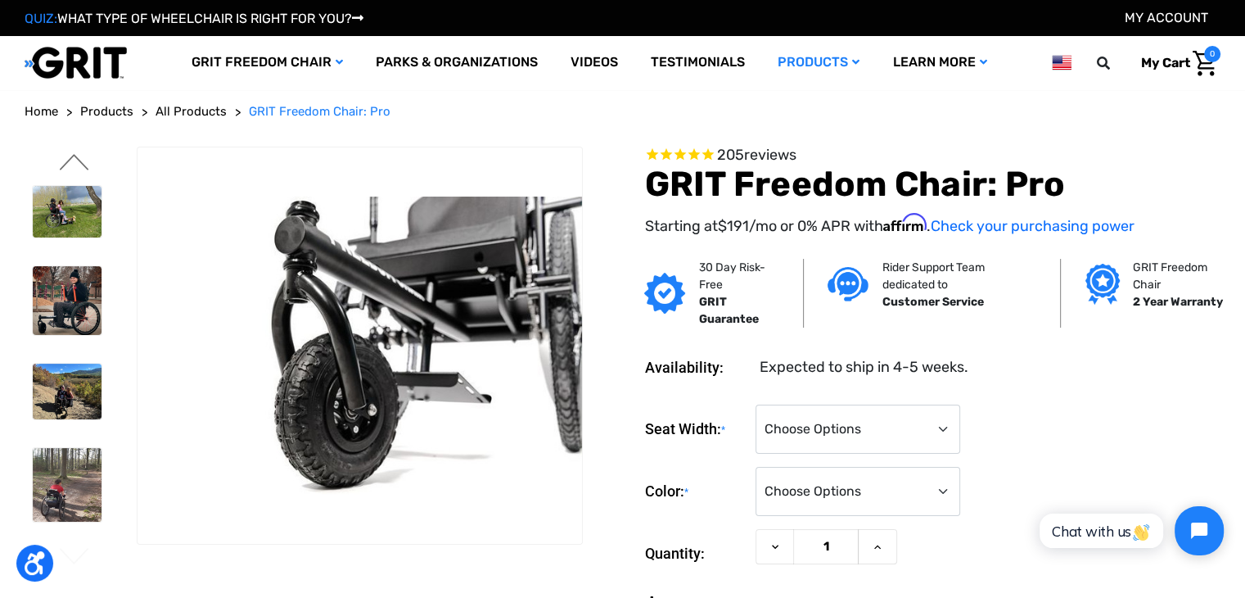
click at [73, 165] on button "Previous" at bounding box center [74, 164] width 34 height 20
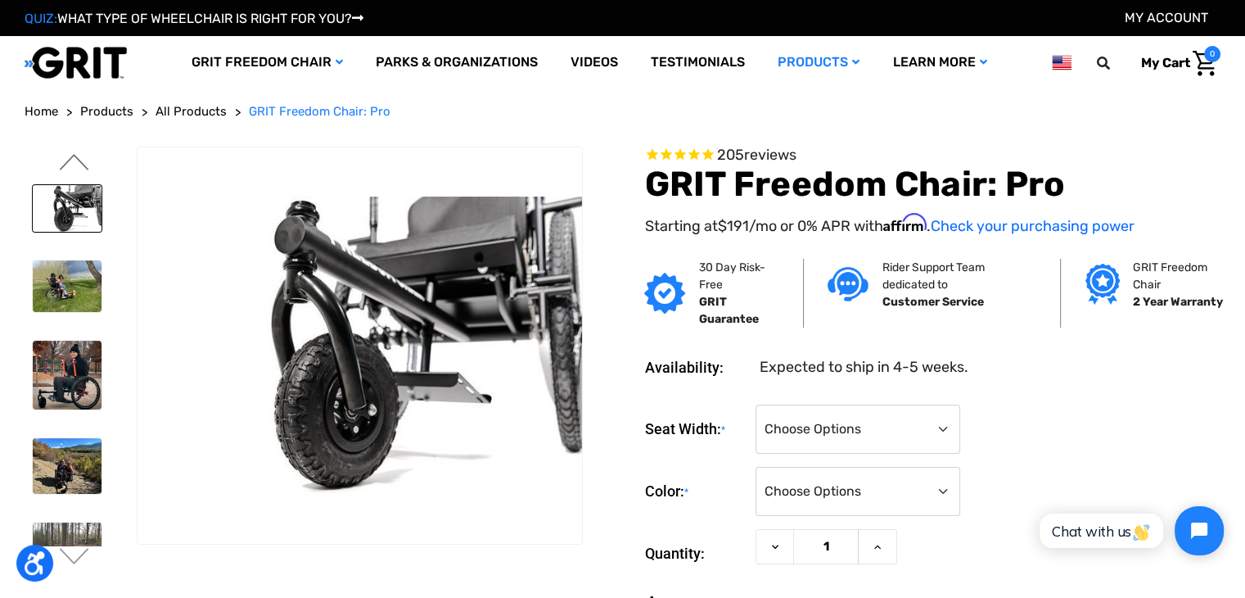
click at [73, 165] on button "Previous" at bounding box center [74, 164] width 34 height 20
click at [75, 156] on button "Previous" at bounding box center [74, 164] width 34 height 20
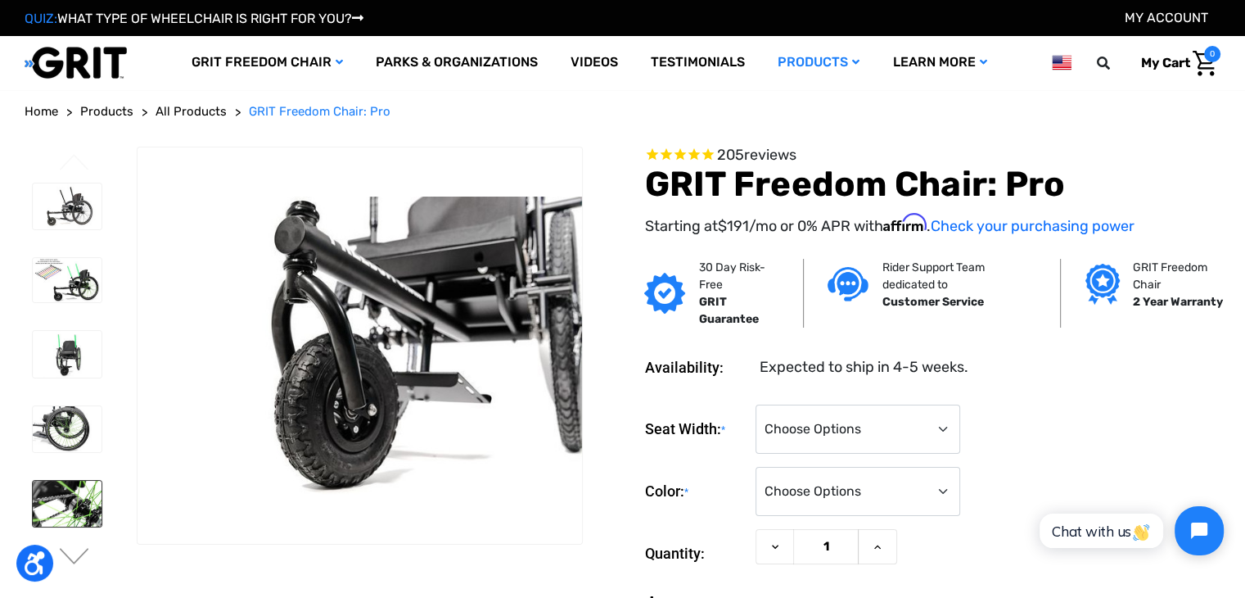
click at [77, 489] on img at bounding box center [67, 504] width 69 height 46
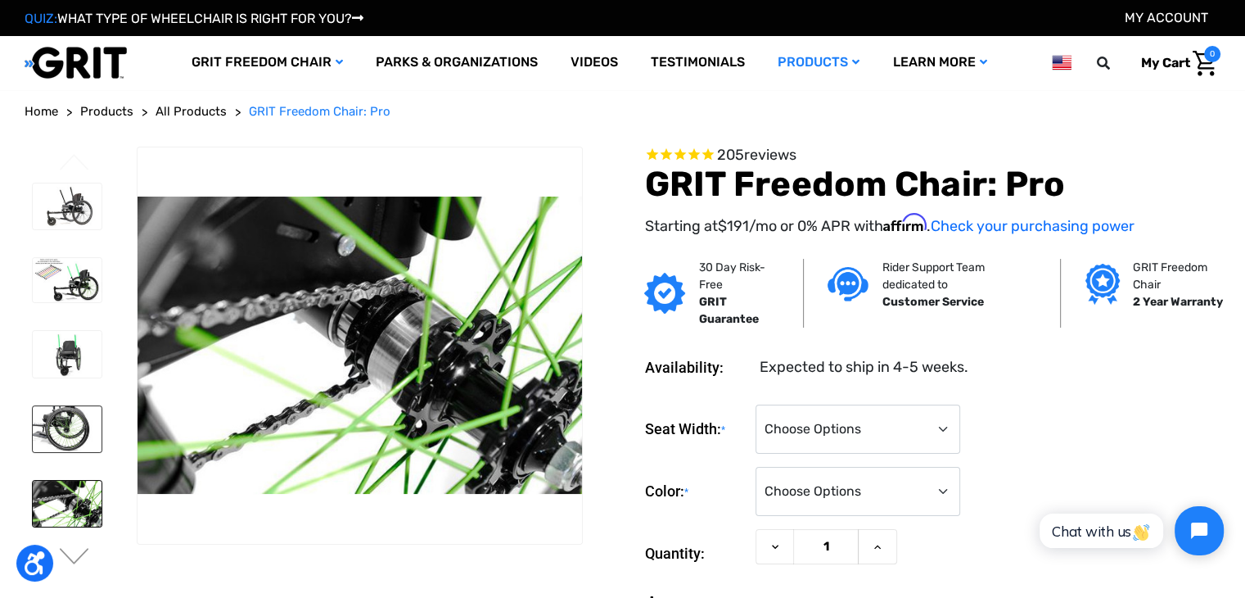
click at [77, 420] on img at bounding box center [67, 429] width 69 height 46
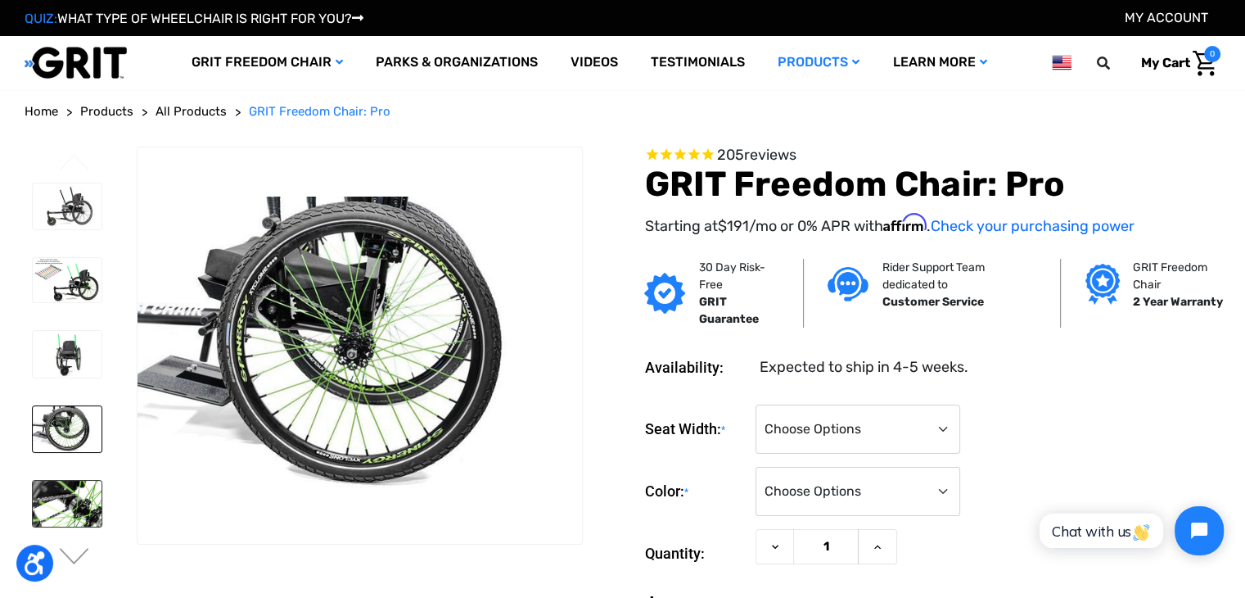
click at [78, 499] on img at bounding box center [67, 504] width 69 height 46
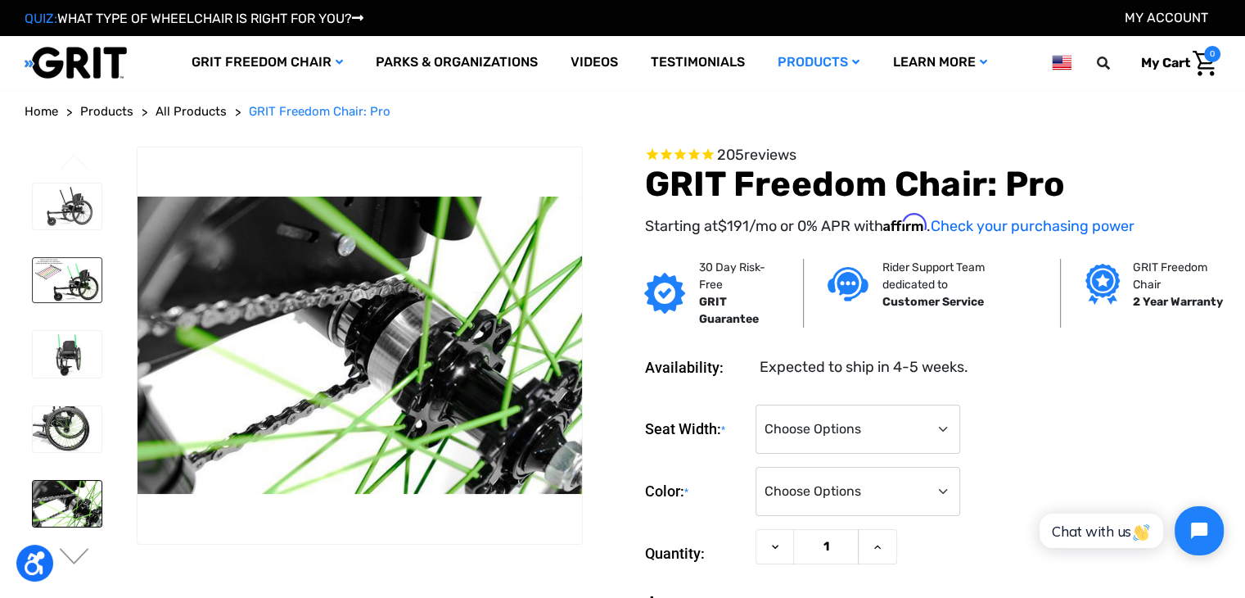
click at [75, 288] on img at bounding box center [67, 280] width 69 height 44
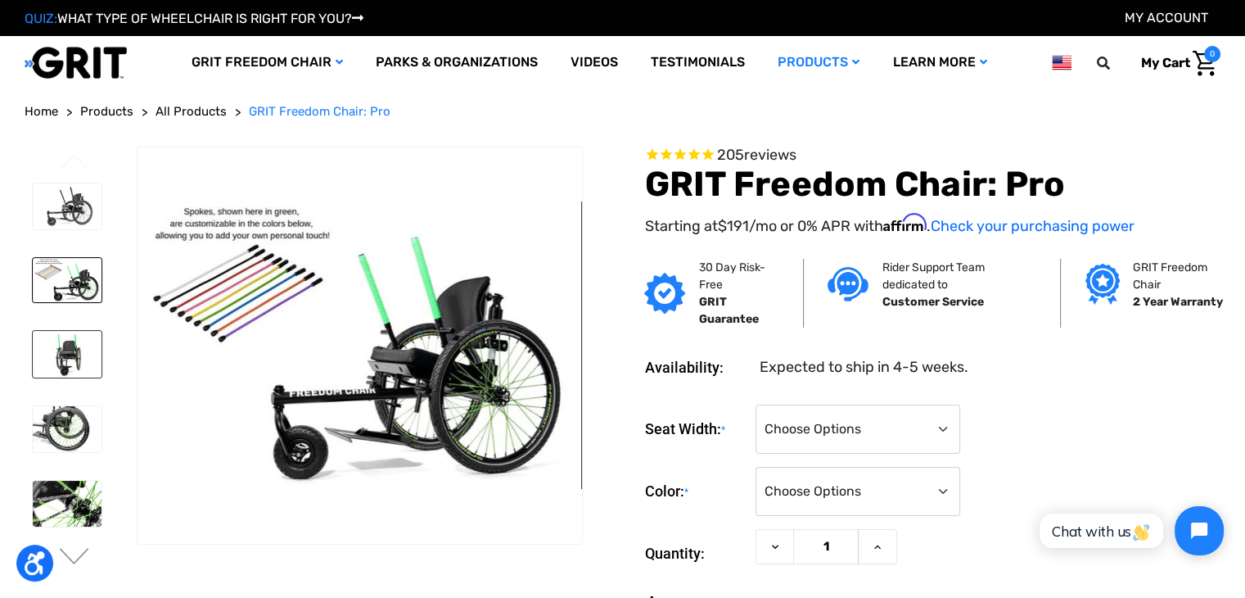
click at [79, 334] on img at bounding box center [67, 354] width 69 height 46
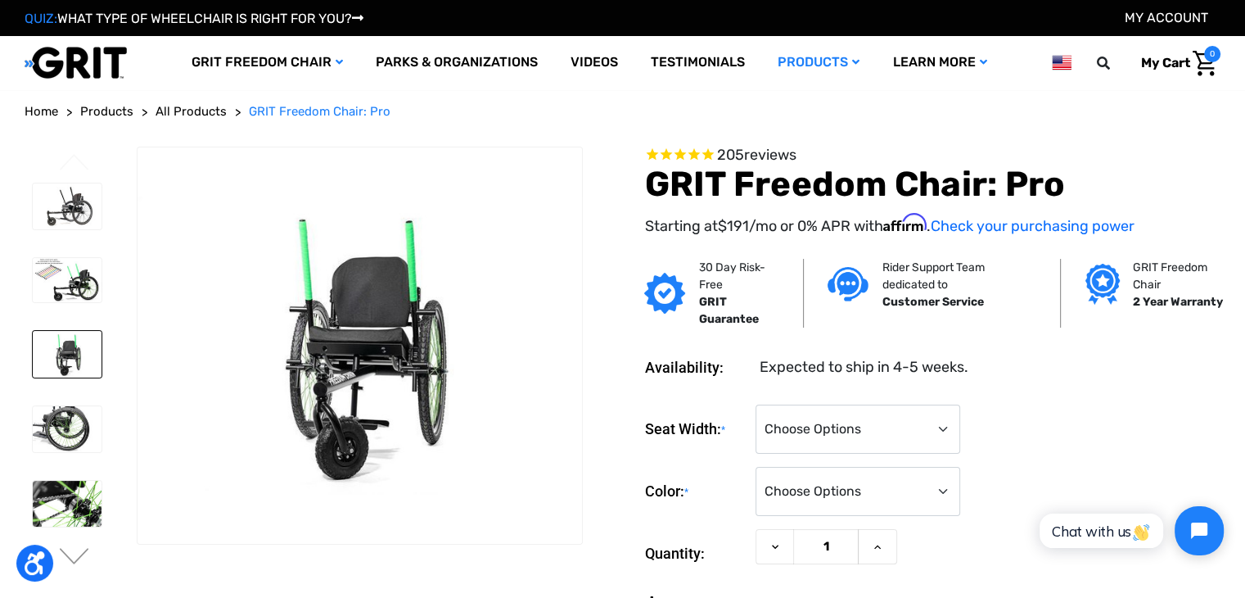
click at [79, 375] on link at bounding box center [67, 353] width 70 height 47
click at [68, 436] on img at bounding box center [67, 429] width 69 height 46
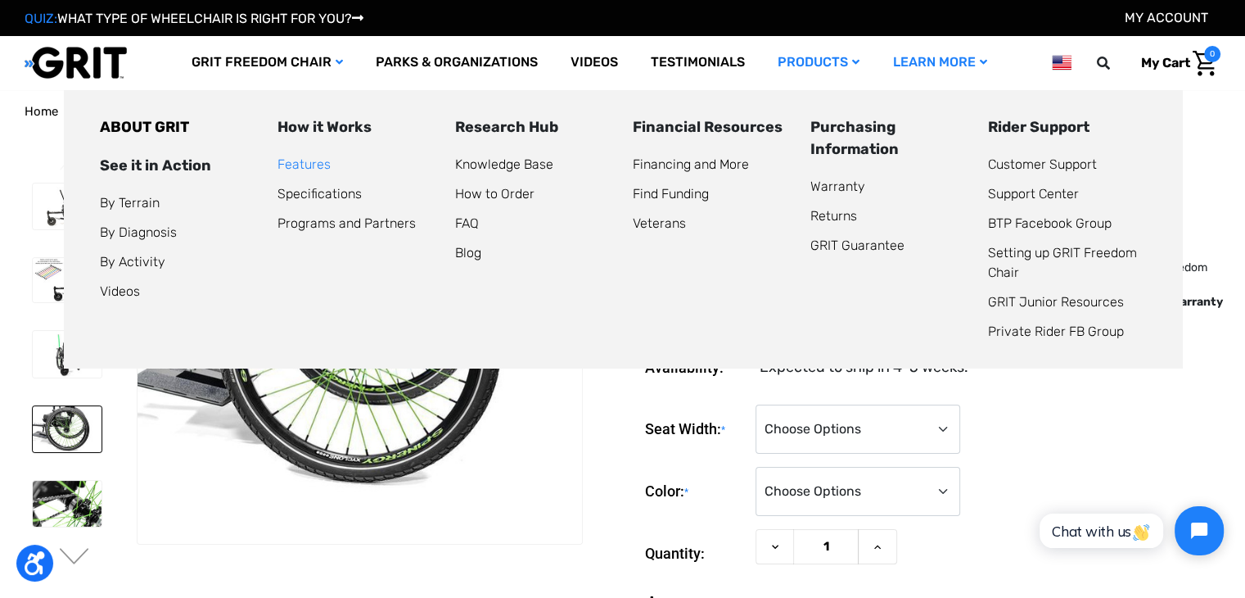
click at [307, 168] on link "Features" at bounding box center [304, 164] width 53 height 16
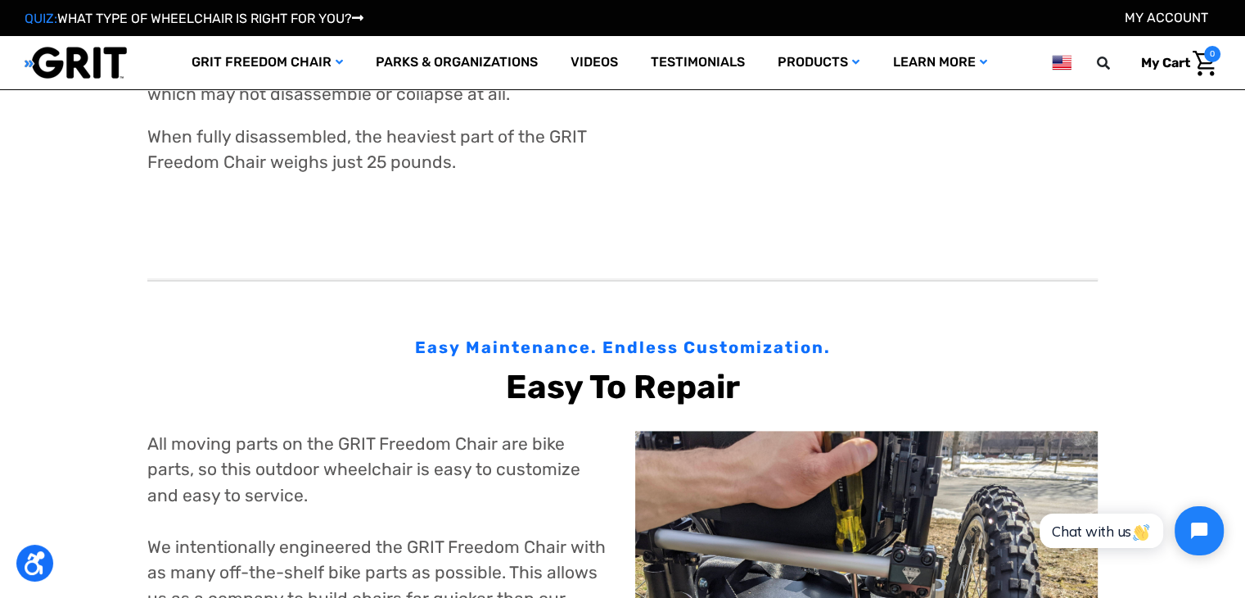
scroll to position [1827, 0]
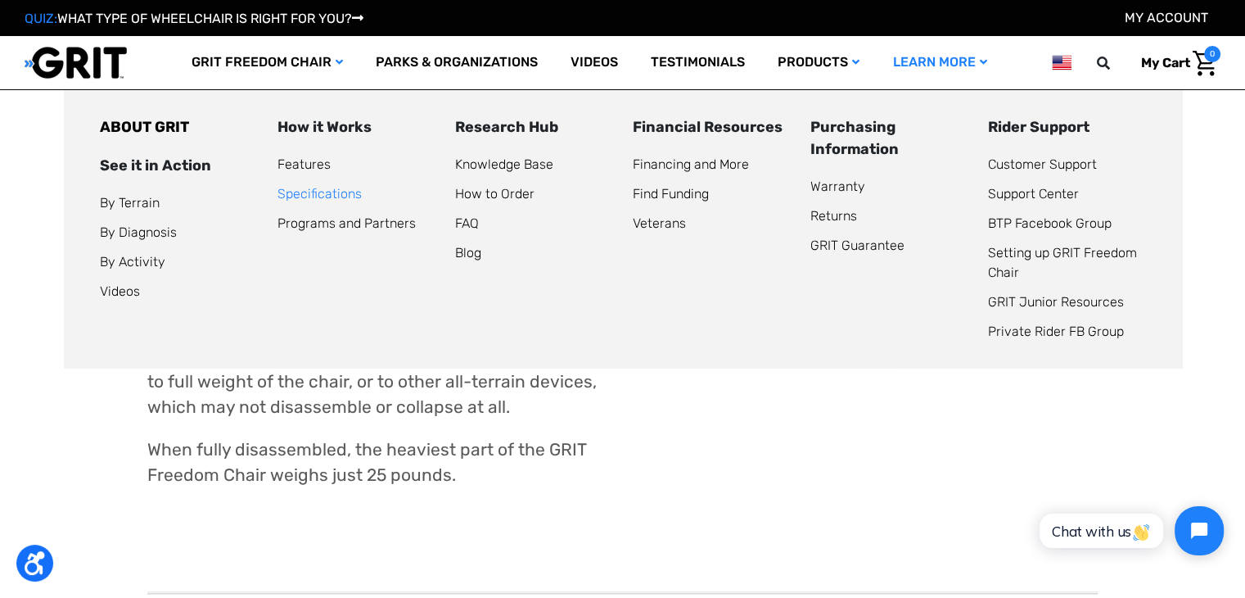
click at [284, 196] on link "Specifications" at bounding box center [320, 194] width 84 height 16
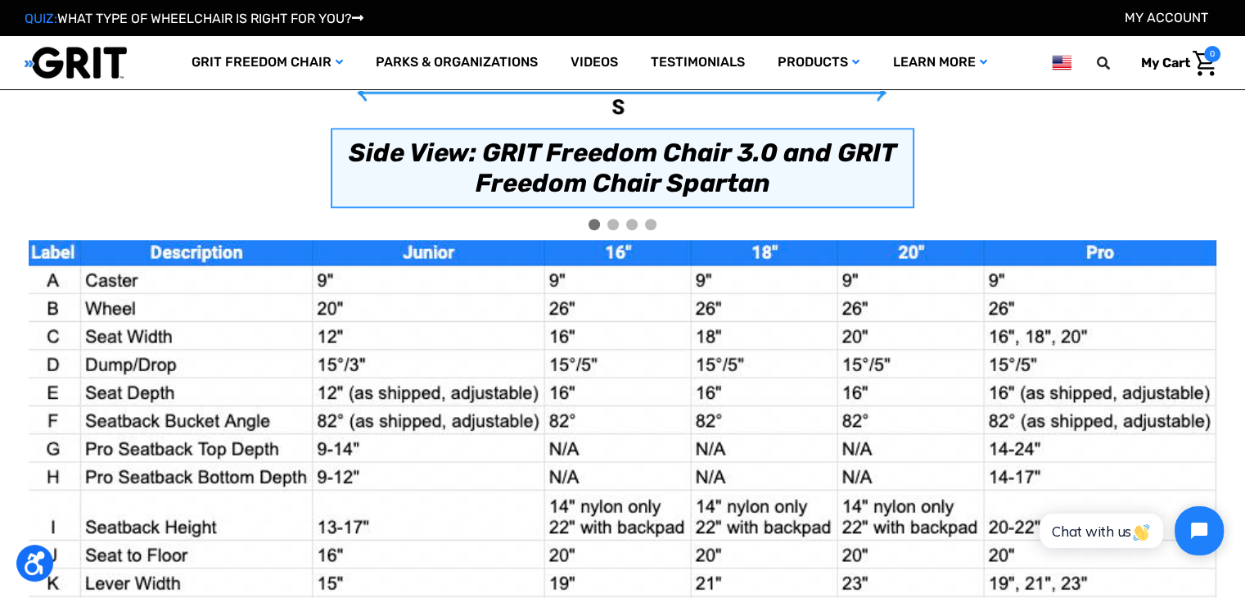
scroll to position [1348, 0]
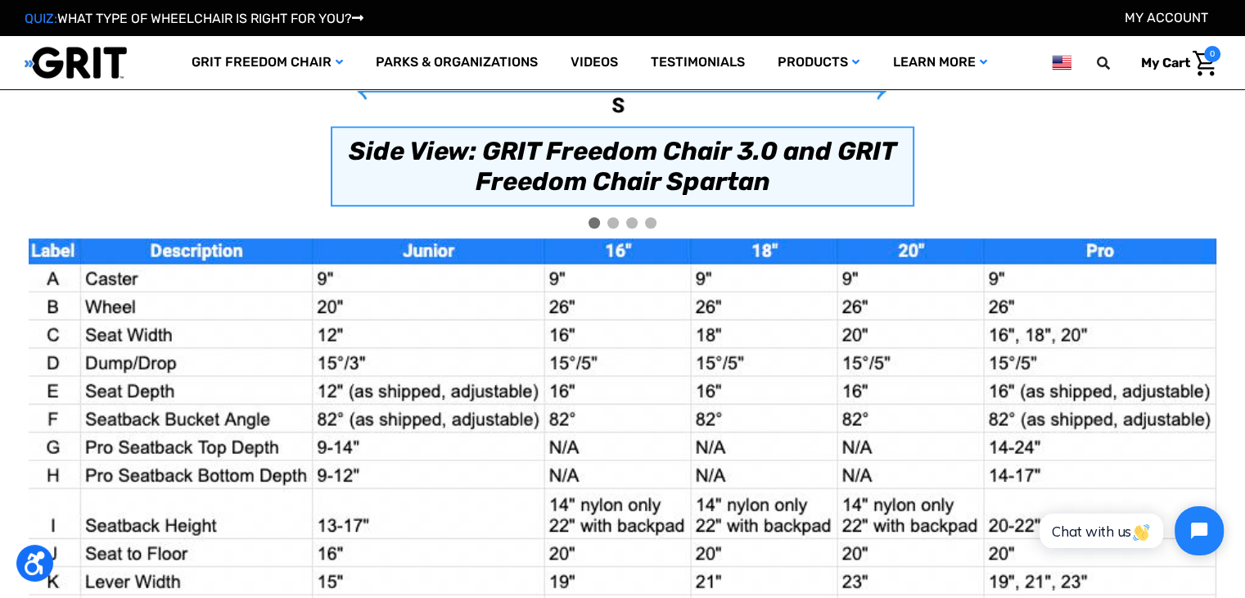
click at [612, 217] on div at bounding box center [613, 222] width 11 height 11
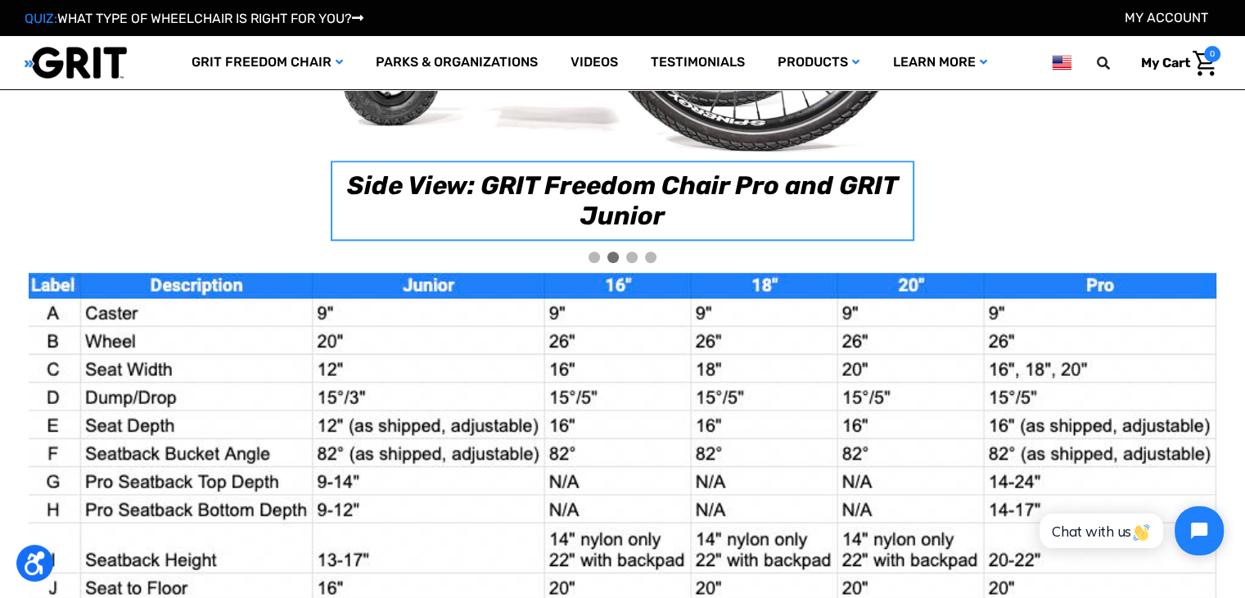
click at [635, 251] on div at bounding box center [631, 256] width 11 height 11
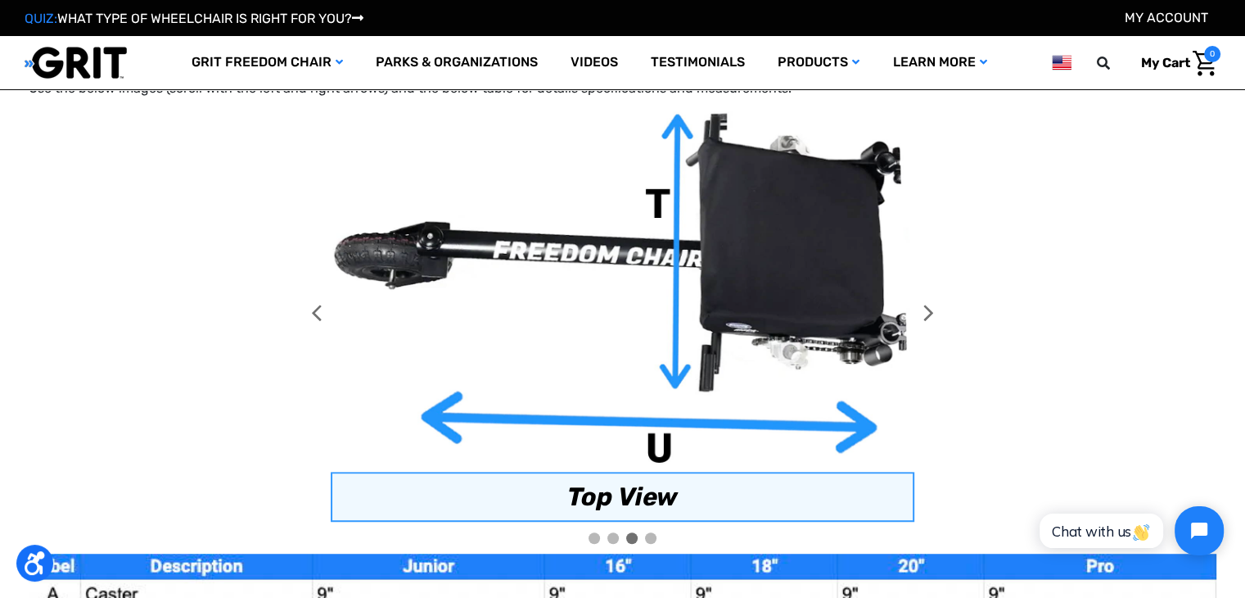
scroll to position [904, 0]
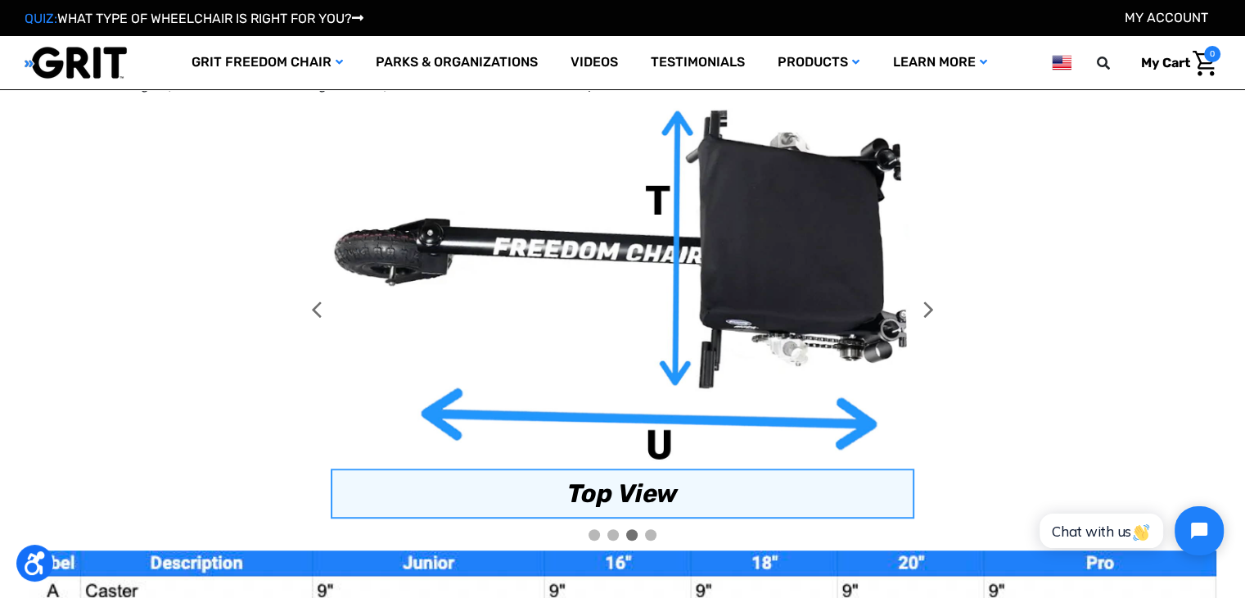
click at [647, 534] on div at bounding box center [650, 534] width 11 height 11
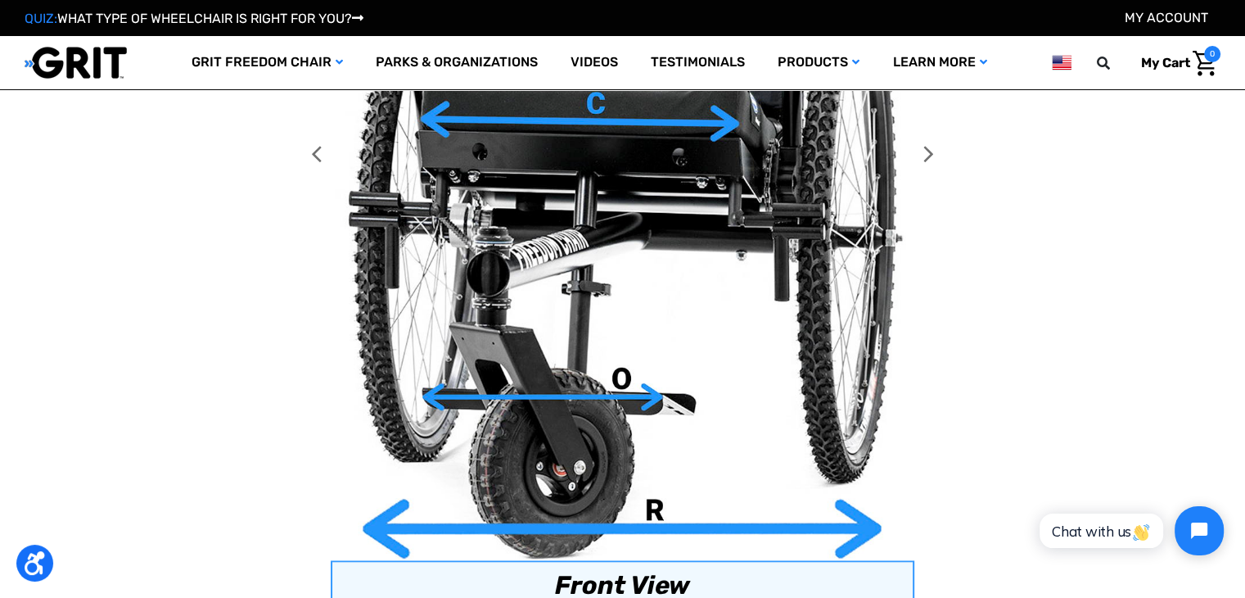
scroll to position [1428, 0]
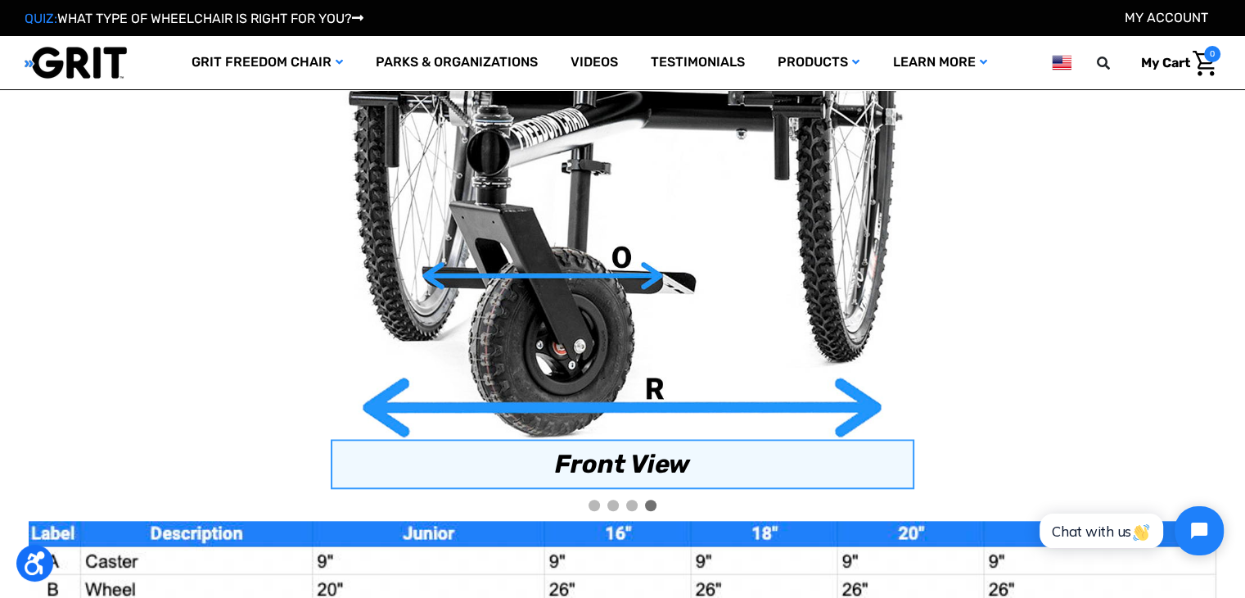
click at [599, 501] on div at bounding box center [594, 504] width 11 height 11
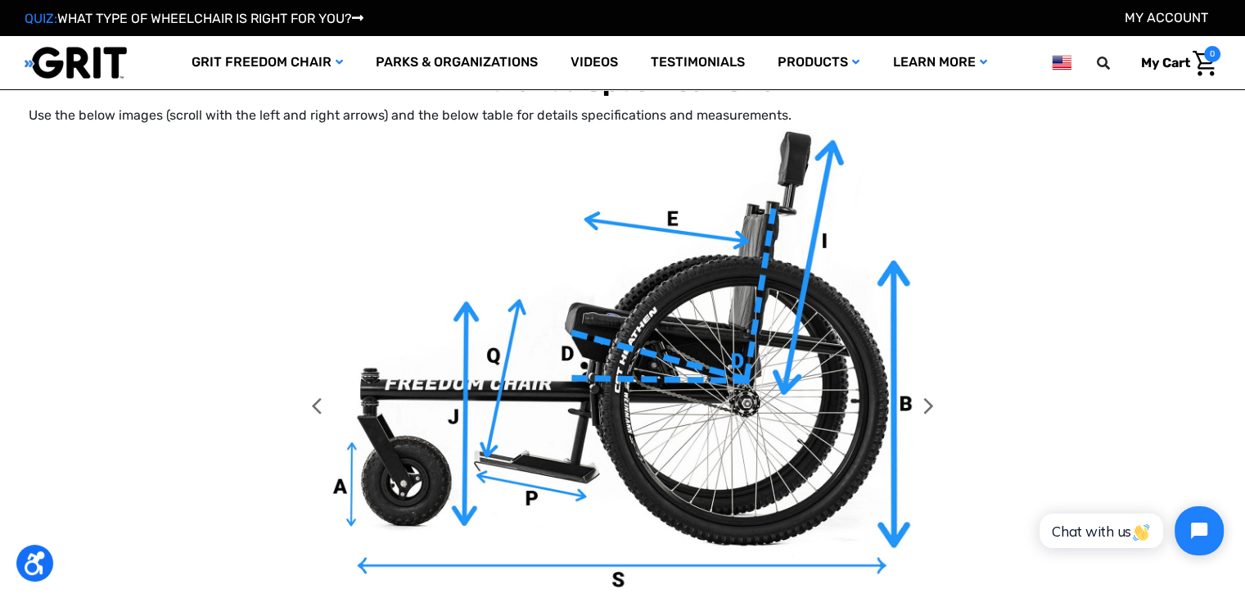
scroll to position [878, 0]
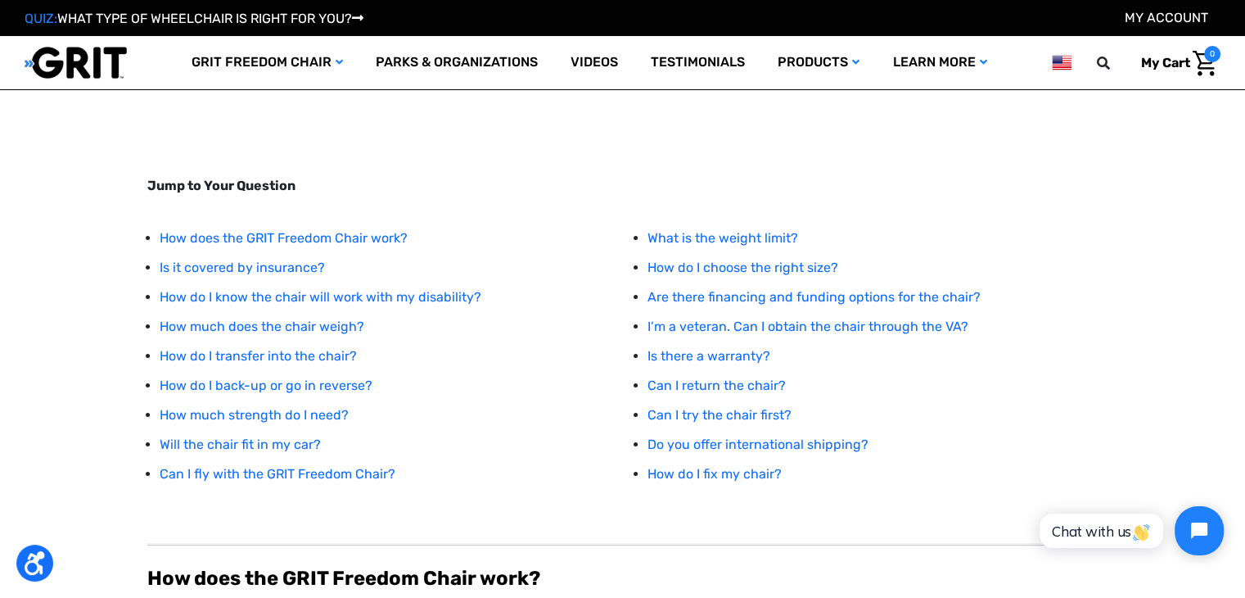
scroll to position [162, 0]
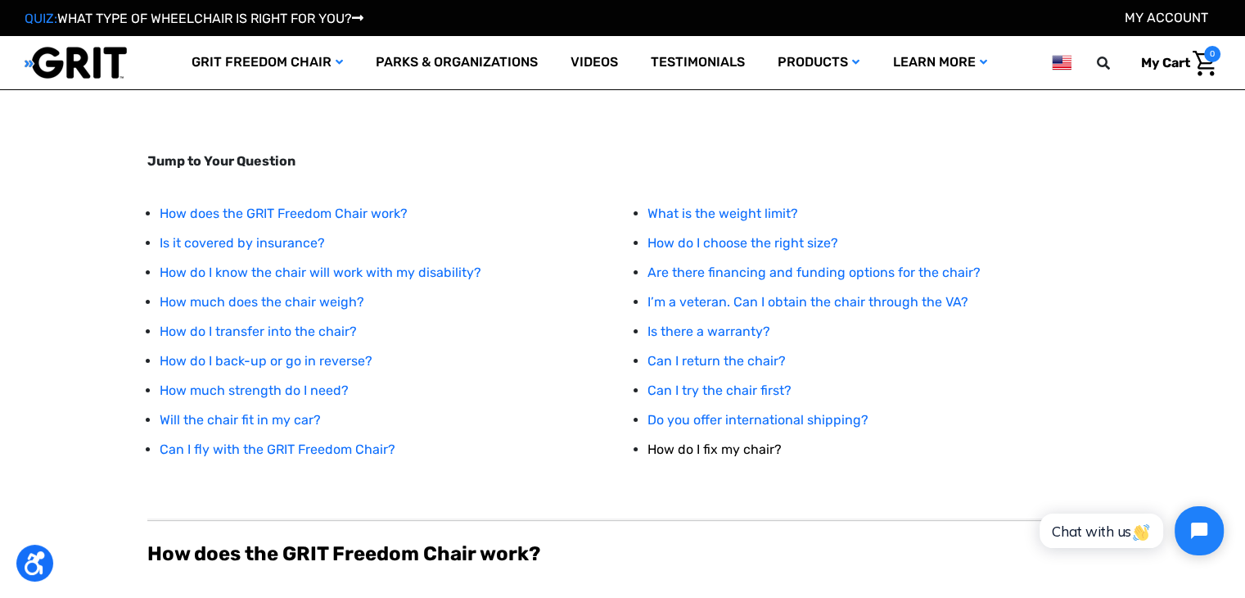
click at [702, 456] on link "How do I fix my chair?" at bounding box center [715, 449] width 134 height 16
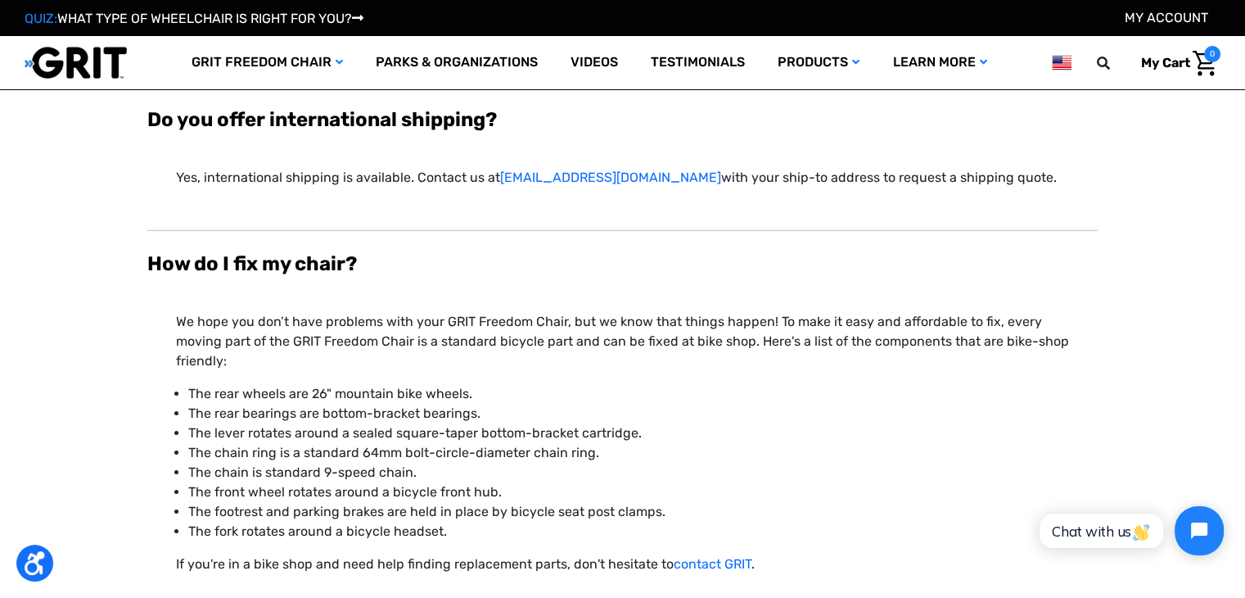
scroll to position [6054, 0]
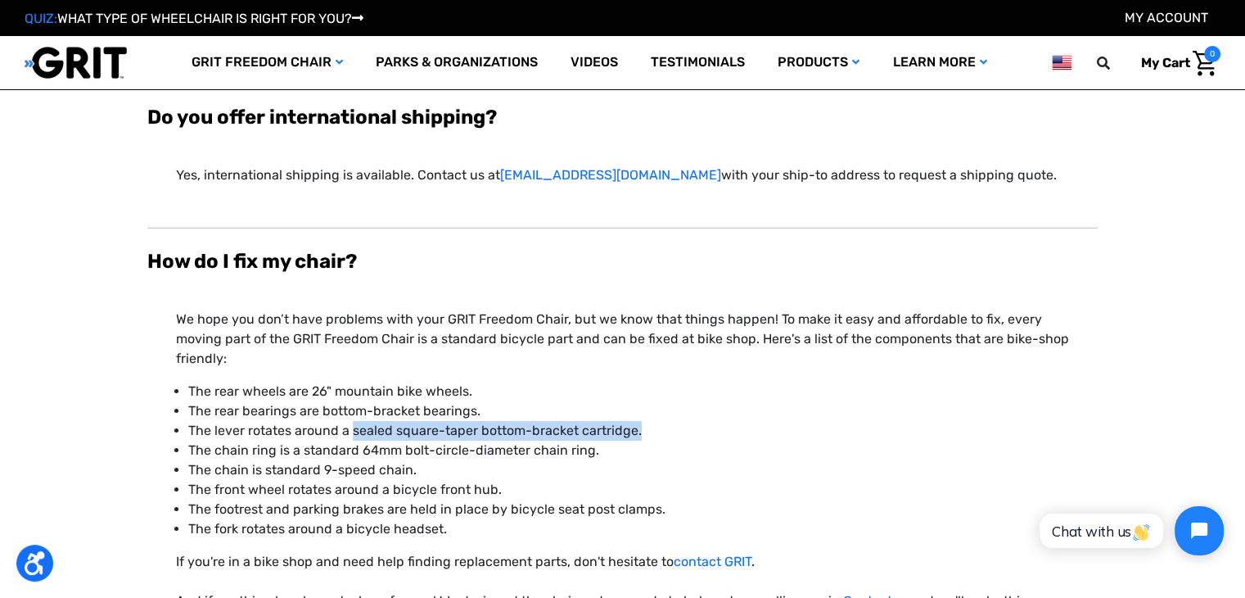
drag, startPoint x: 350, startPoint y: 454, endPoint x: 644, endPoint y: 456, distance: 293.9
click at [644, 440] on p "The lever rotates around a sealed square-taper bottom-bracket cartridge." at bounding box center [628, 431] width 881 height 20
copy p "sealed square-taper bottom-bracket cartridge."
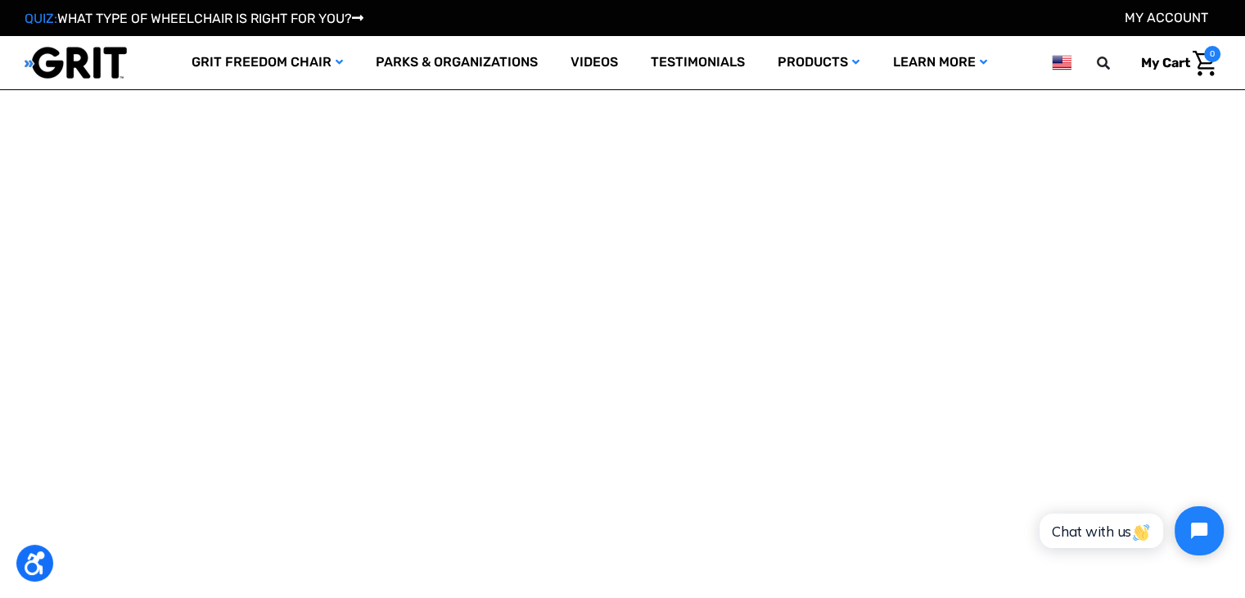
scroll to position [3345, 0]
